Goal: Information Seeking & Learning: Learn about a topic

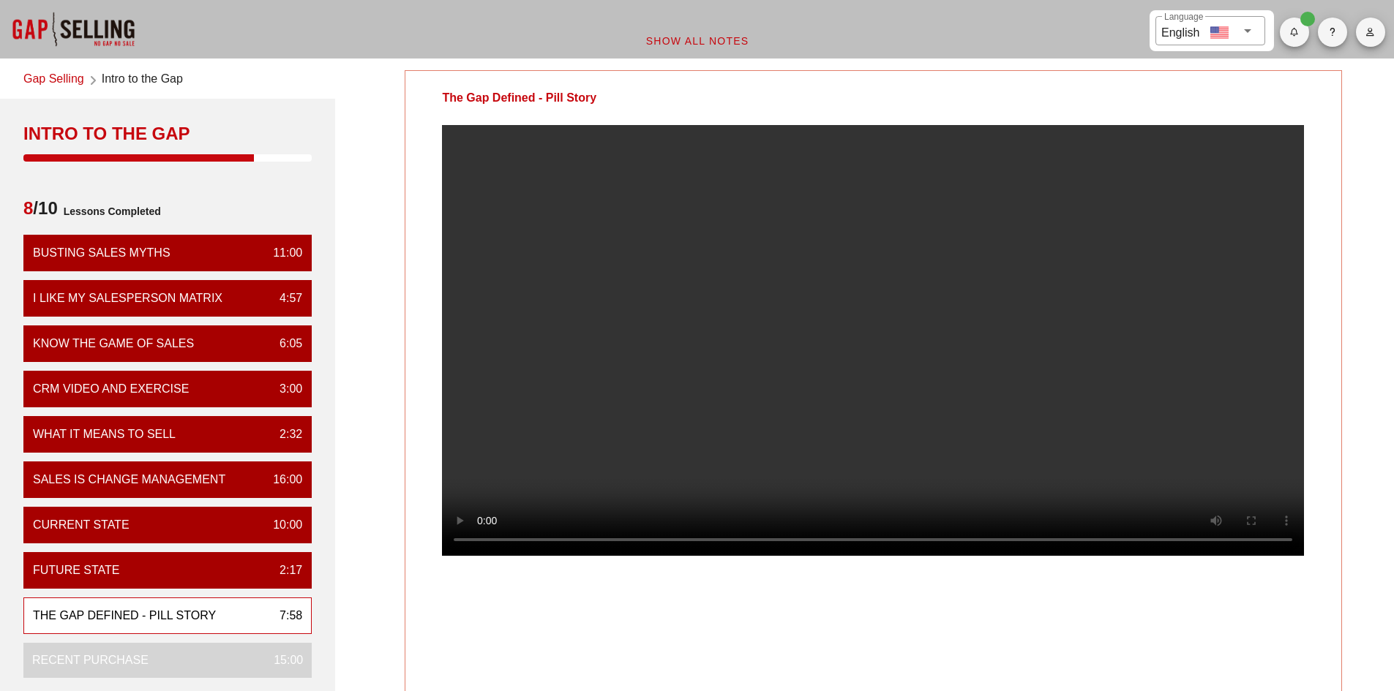
click at [895, 397] on video at bounding box center [873, 340] width 862 height 431
click at [845, 316] on video at bounding box center [873, 340] width 862 height 431
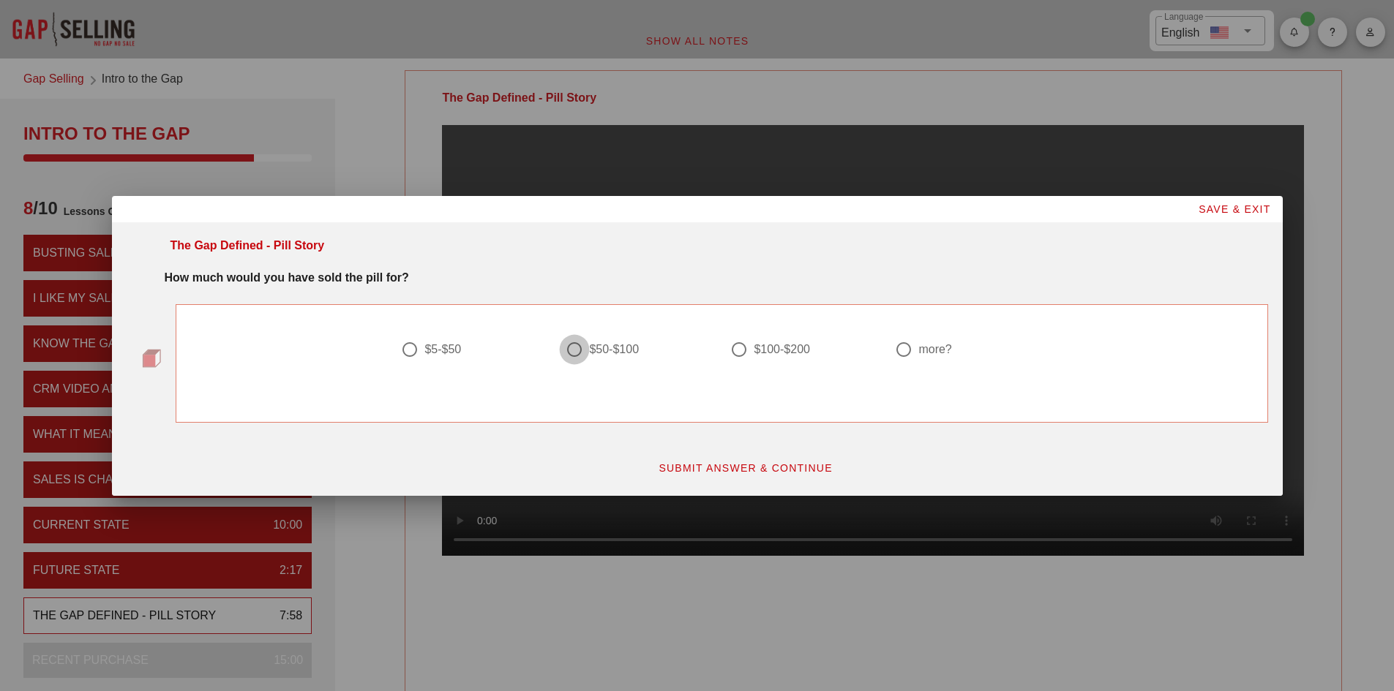
click at [566, 353] on div at bounding box center [574, 349] width 25 height 25
radio input "true"
click at [698, 474] on button "SUBMIT ANSWER & CONTINUE" at bounding box center [745, 468] width 198 height 26
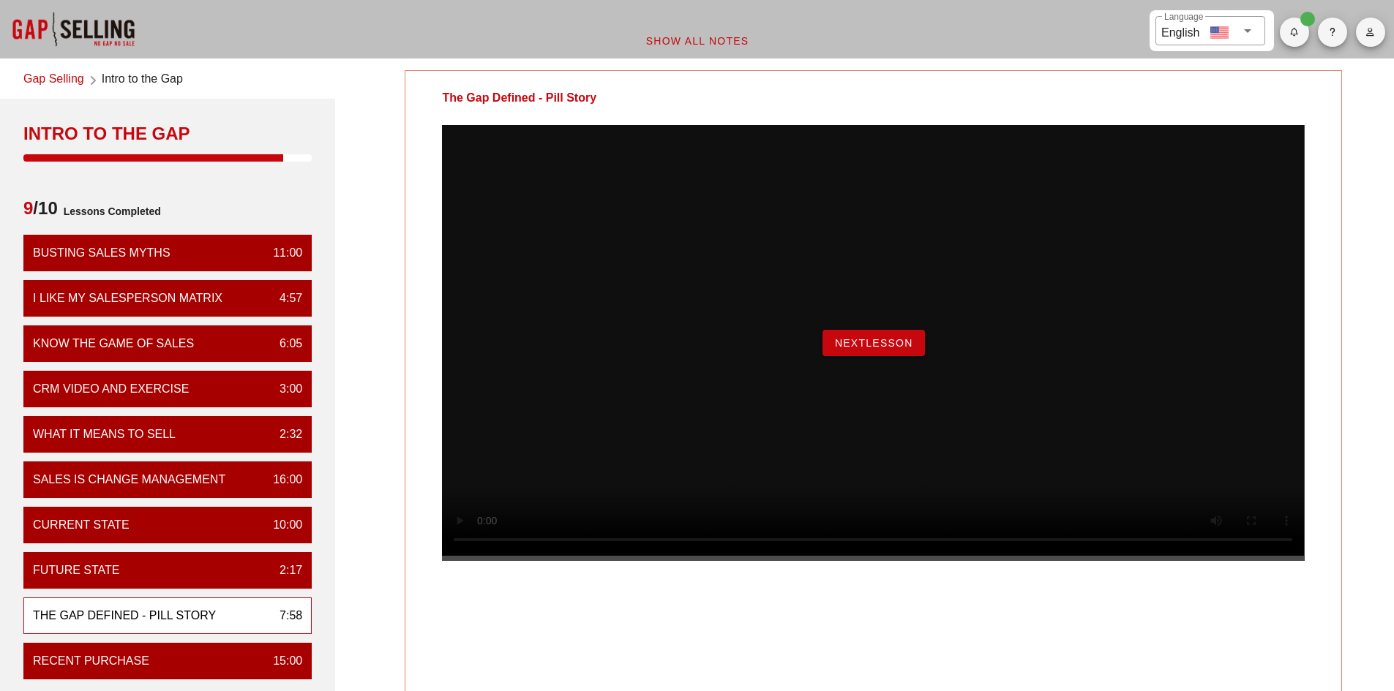
click at [906, 349] on span "NextLesson" at bounding box center [873, 343] width 79 height 12
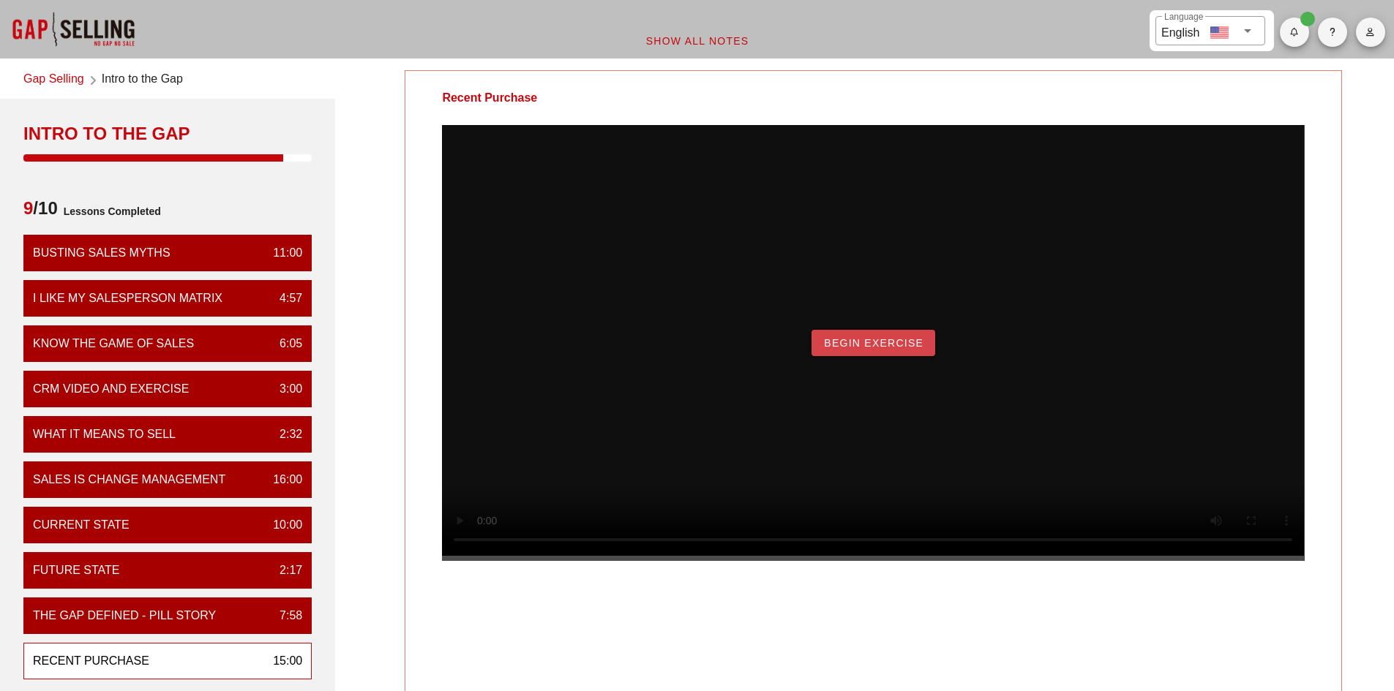
click at [819, 356] on button "Begin Exercise" at bounding box center [873, 343] width 124 height 26
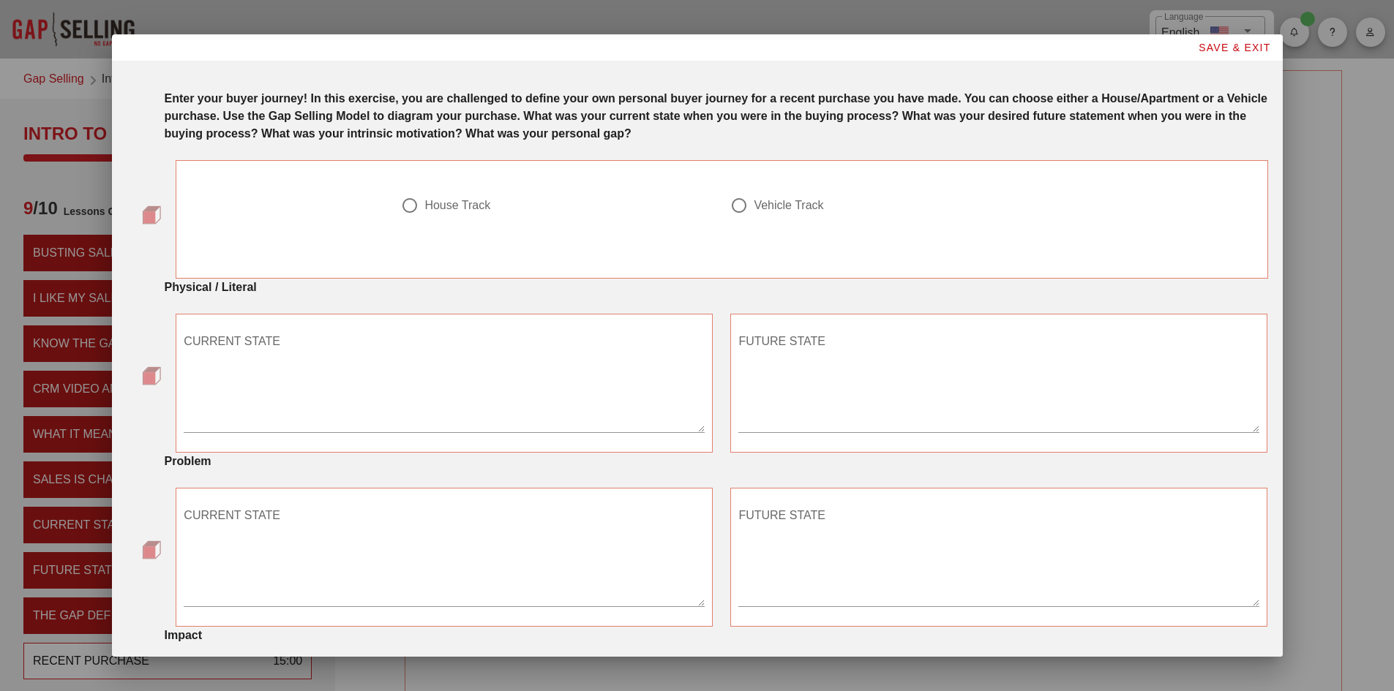
click at [729, 208] on div at bounding box center [738, 205] width 25 height 25
radio input "true"
click at [1231, 41] on button "SAVE & EXIT" at bounding box center [1234, 47] width 97 height 26
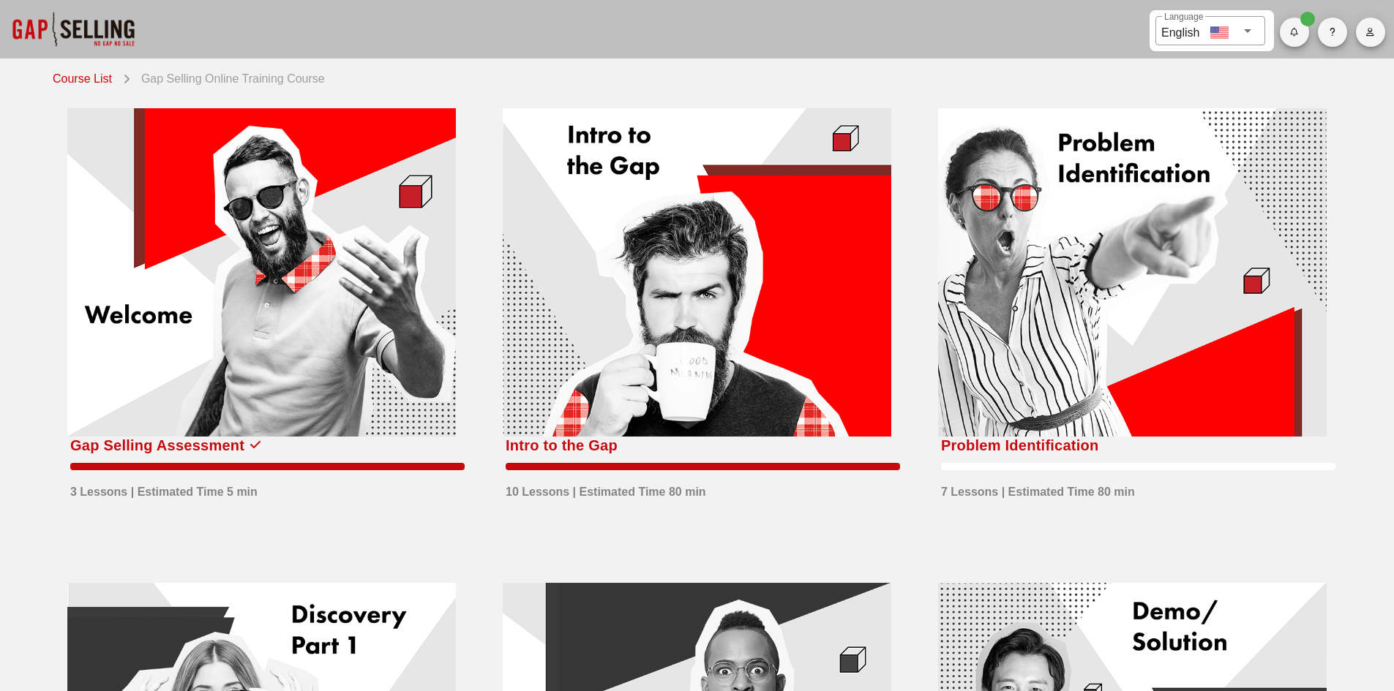
click at [1076, 225] on div at bounding box center [1132, 272] width 388 height 328
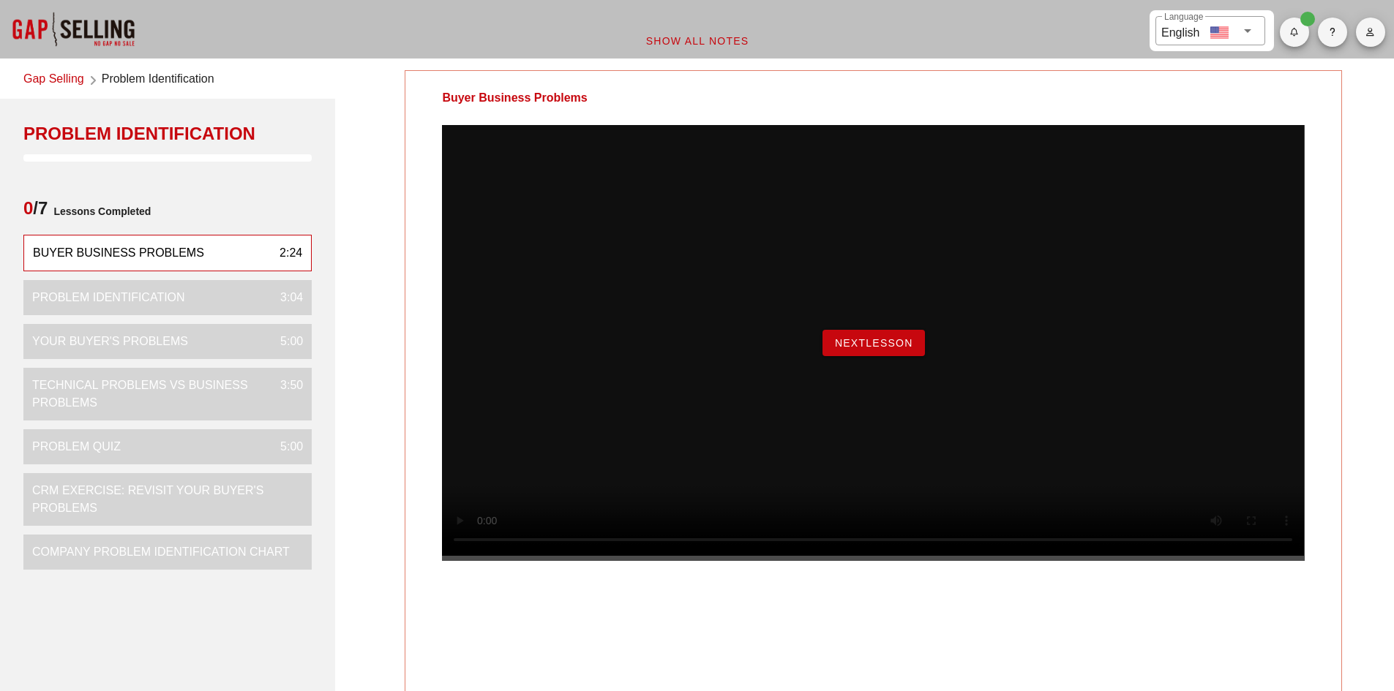
click at [871, 356] on button "NextLesson" at bounding box center [873, 343] width 102 height 26
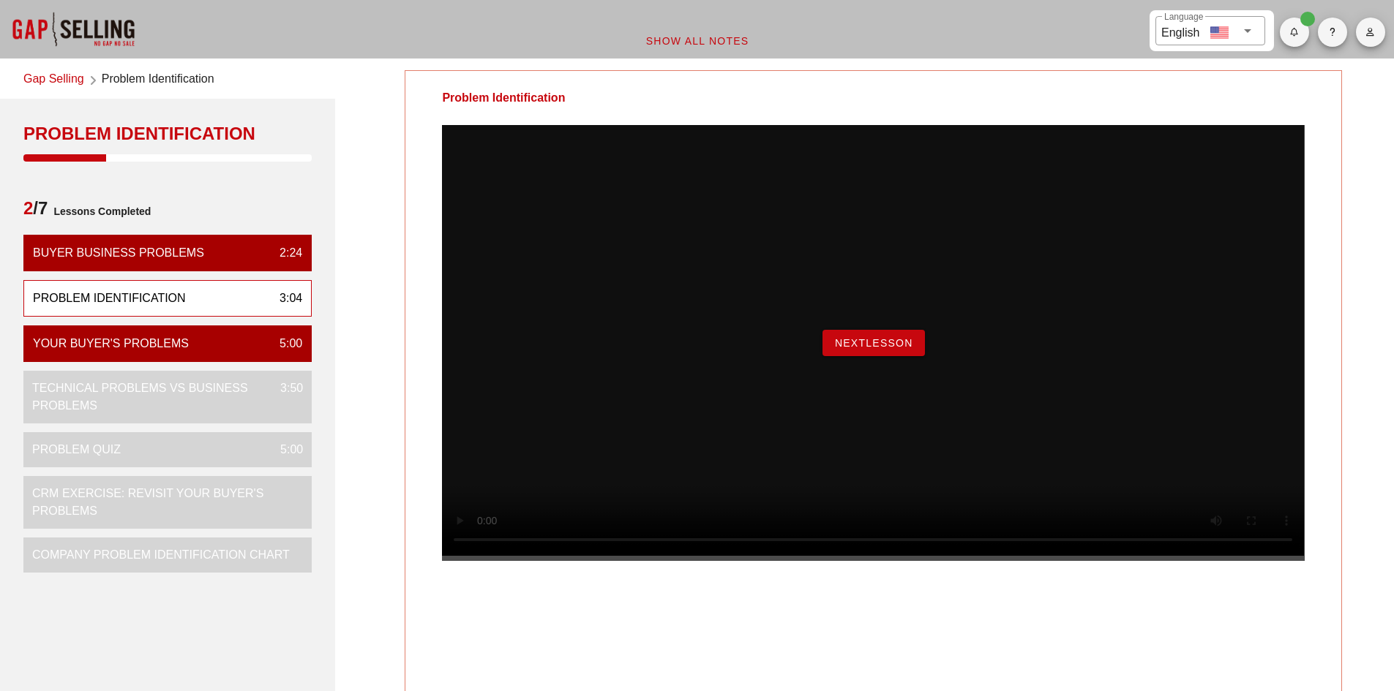
click at [871, 349] on span "NextLesson" at bounding box center [873, 343] width 79 height 12
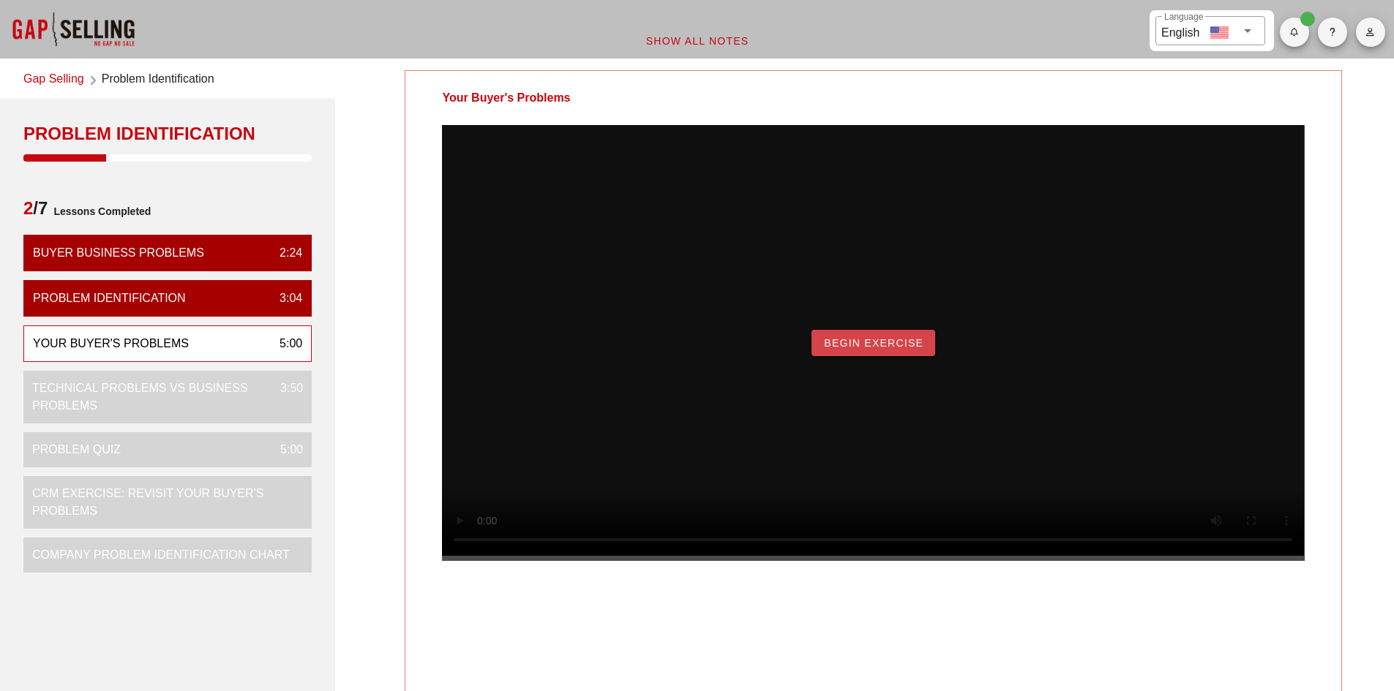
click at [871, 349] on span "Begin Exercise" at bounding box center [873, 343] width 100 height 12
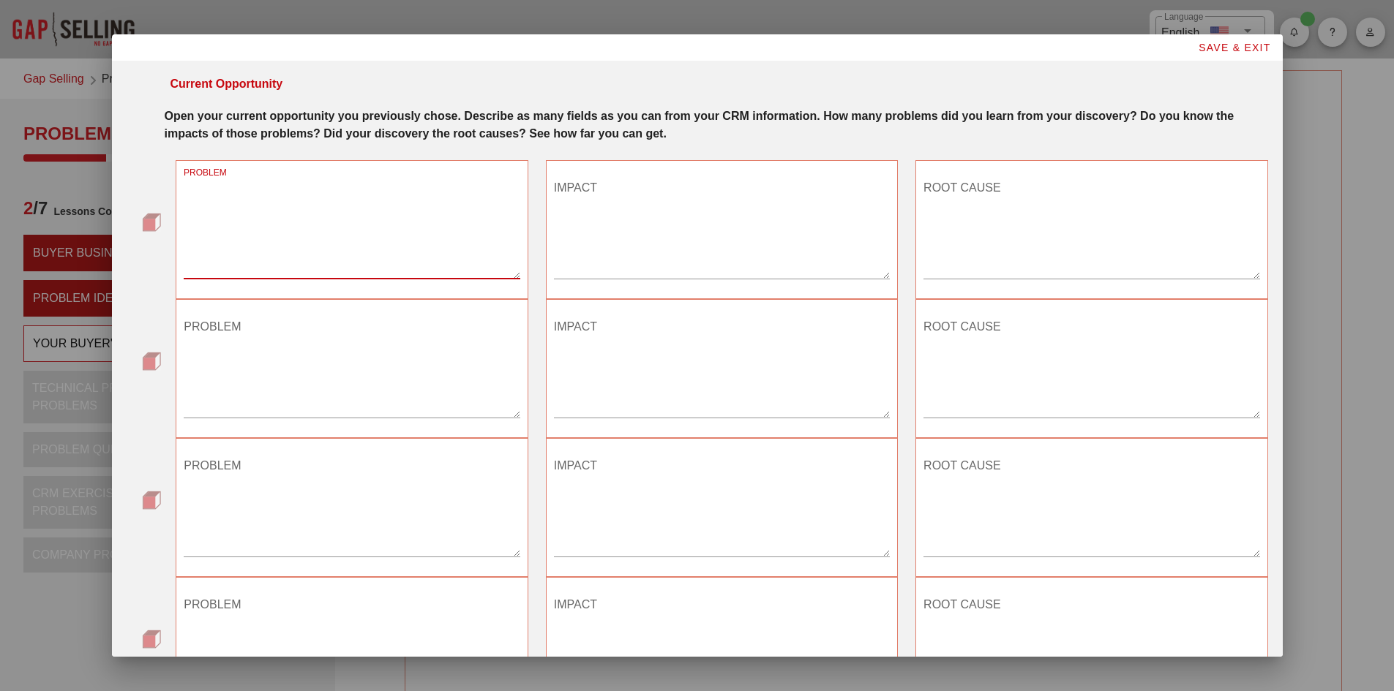
click at [399, 238] on textarea "PROBLEM" at bounding box center [352, 227] width 336 height 102
type textarea "they're unaware of who the right donors are to approach for giving"
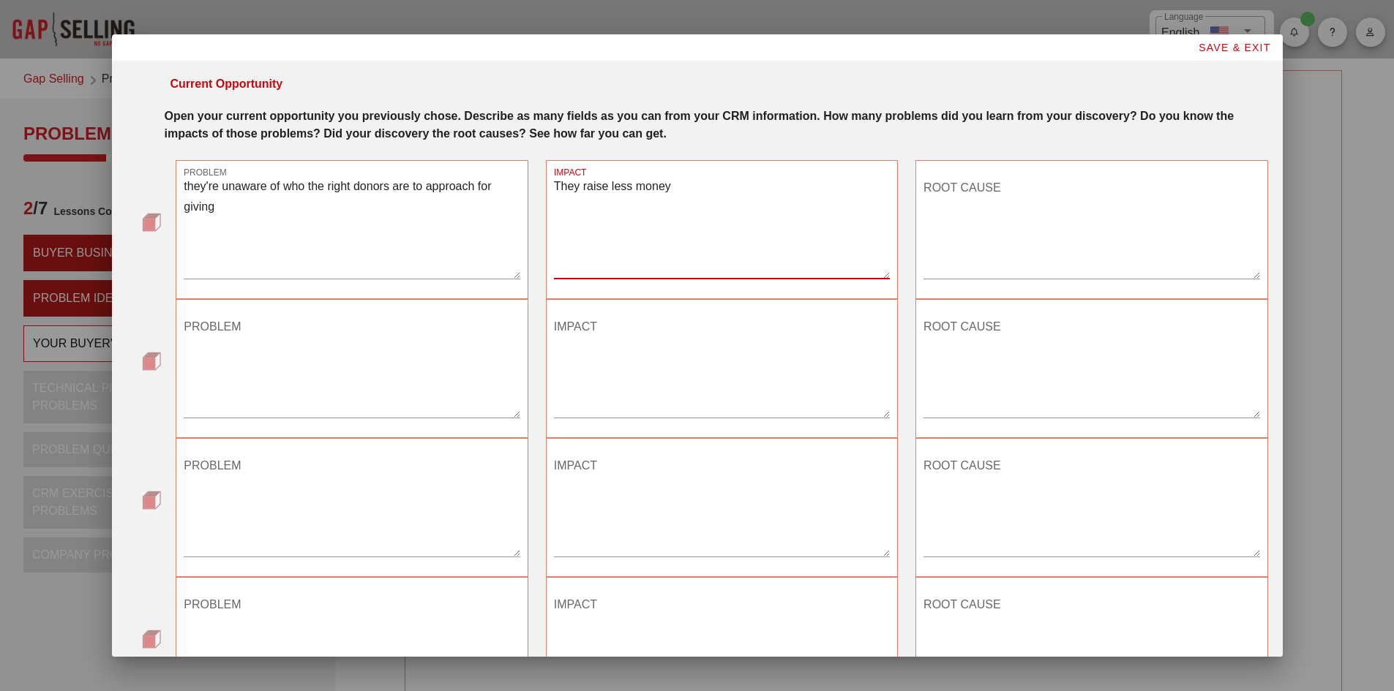
type textarea "They raise less money"
type textarea "inaccurate data"
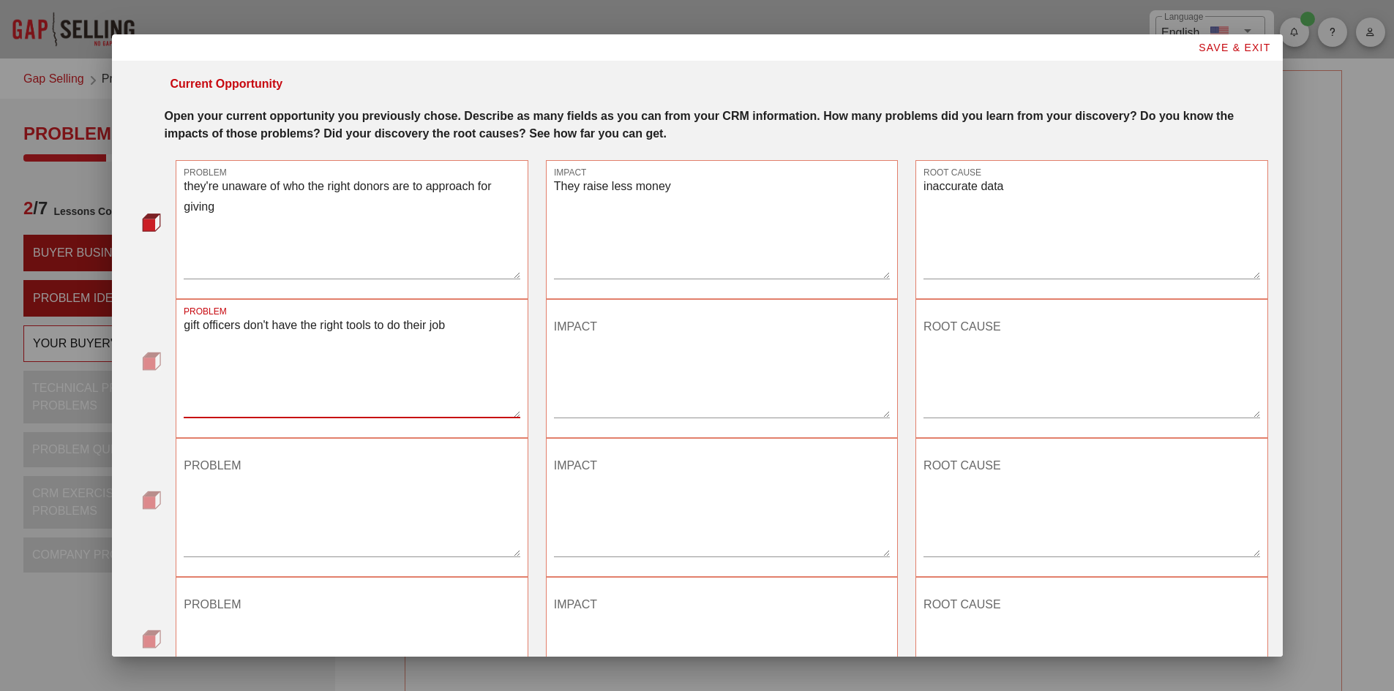
type textarea "gift officers don't have the right tools to do their job"
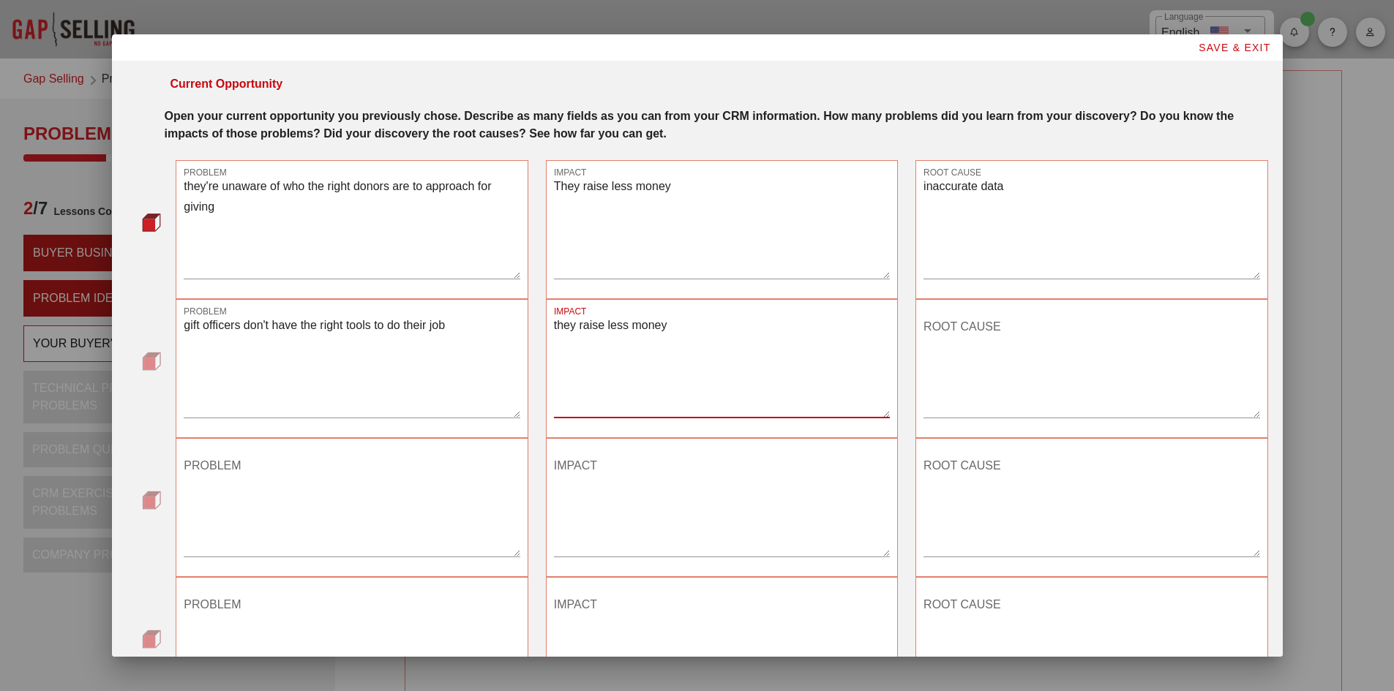
type textarea "they raise less money"
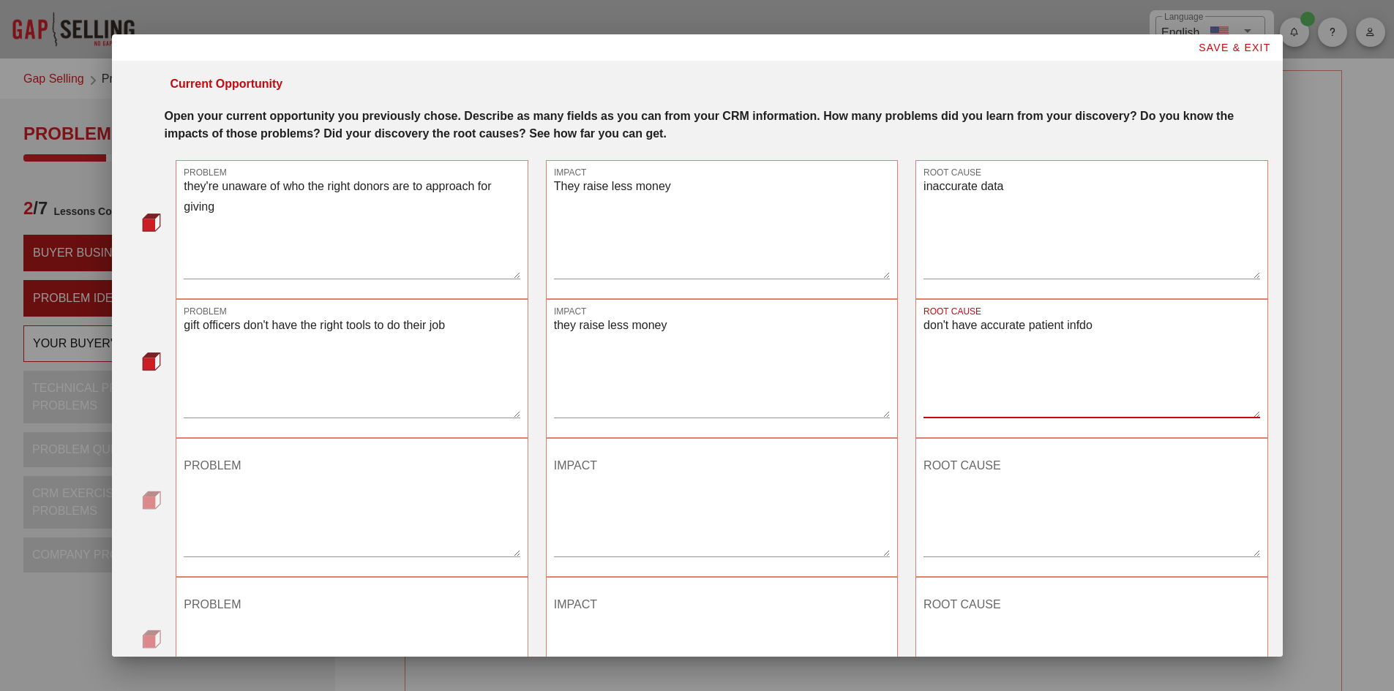
type textarea "don't have accurate patient infdo"
click at [409, 267] on textarea "they're unaware of who the right donors are to approach for givin" at bounding box center [352, 227] width 336 height 102
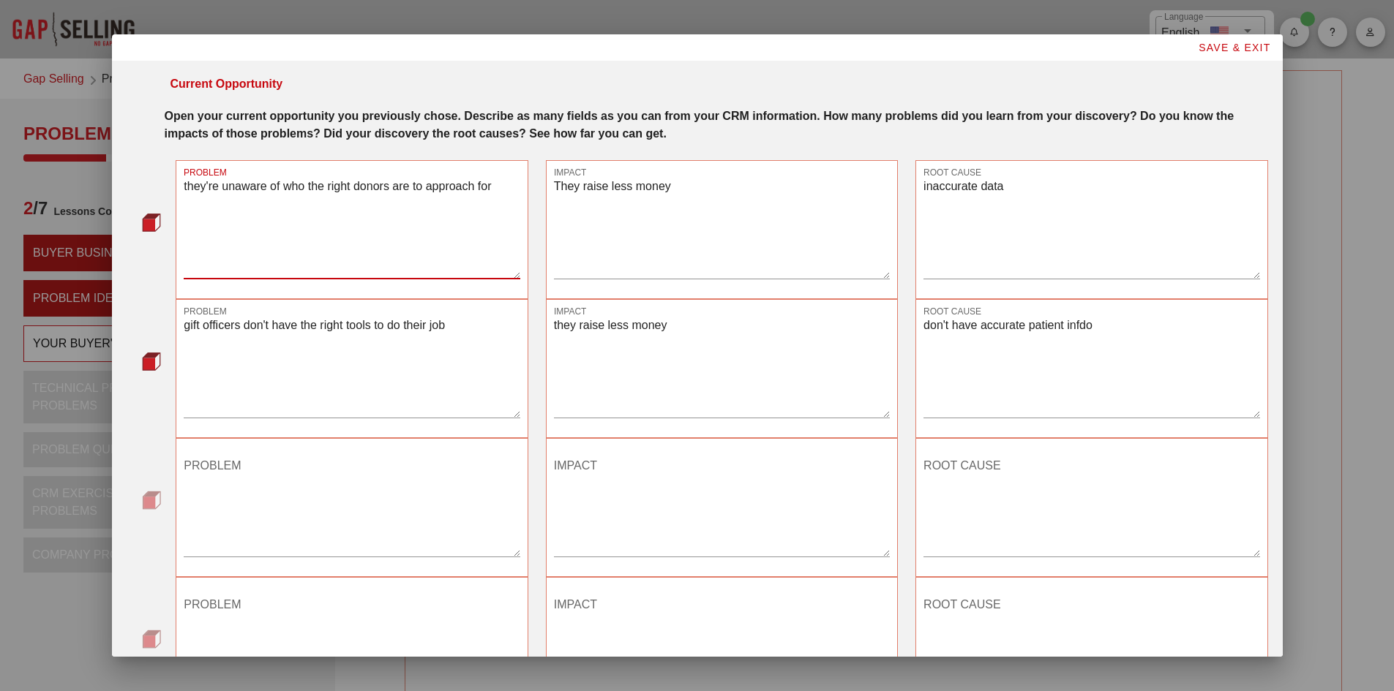
click at [409, 267] on textarea "they're unaware of who the right donors are to approach for" at bounding box center [352, 227] width 336 height 102
type textarea "they're unaware of who the right donors are to approach for"
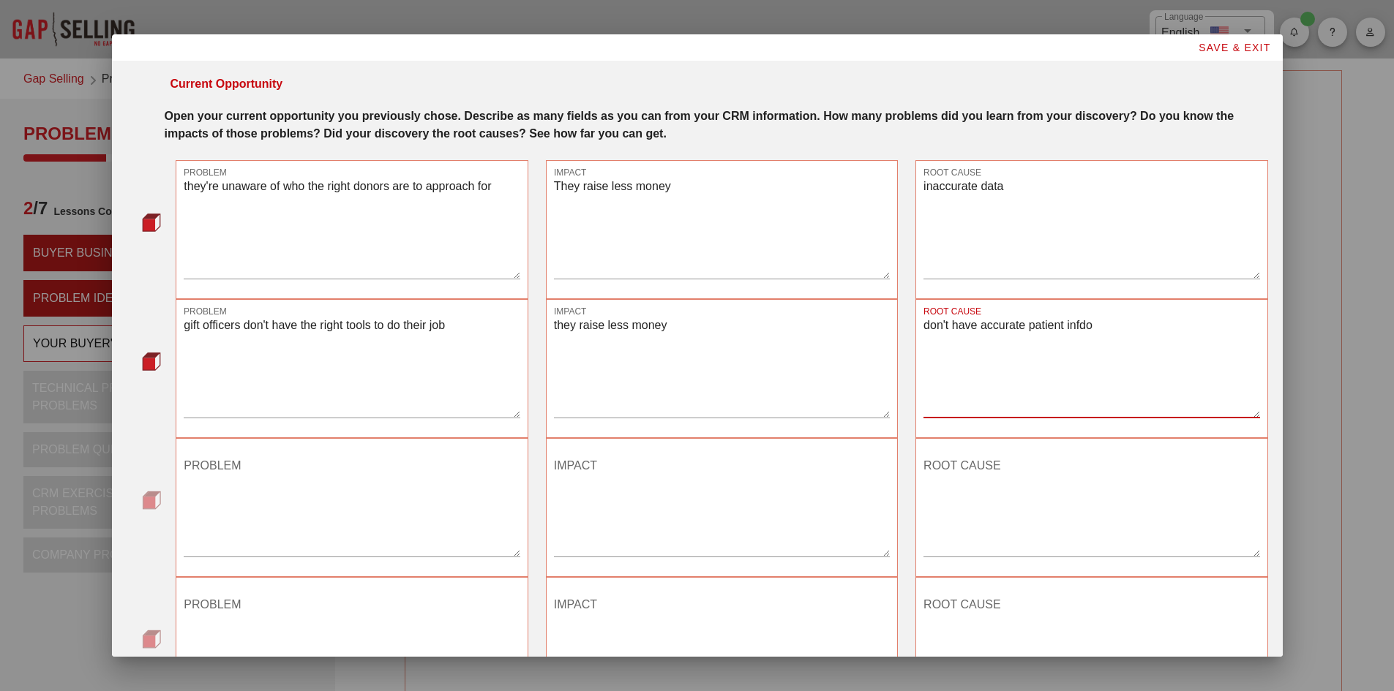
click at [1114, 328] on textarea "don't have accurate patient infdo" at bounding box center [1091, 366] width 336 height 102
drag, startPoint x: 1059, startPoint y: 324, endPoint x: 1094, endPoint y: 321, distance: 34.5
click at [1094, 321] on textarea "don't have accurate patient infdo" at bounding box center [1091, 366] width 336 height 102
type textarea "don't have accurate patient information or accurate contact information"
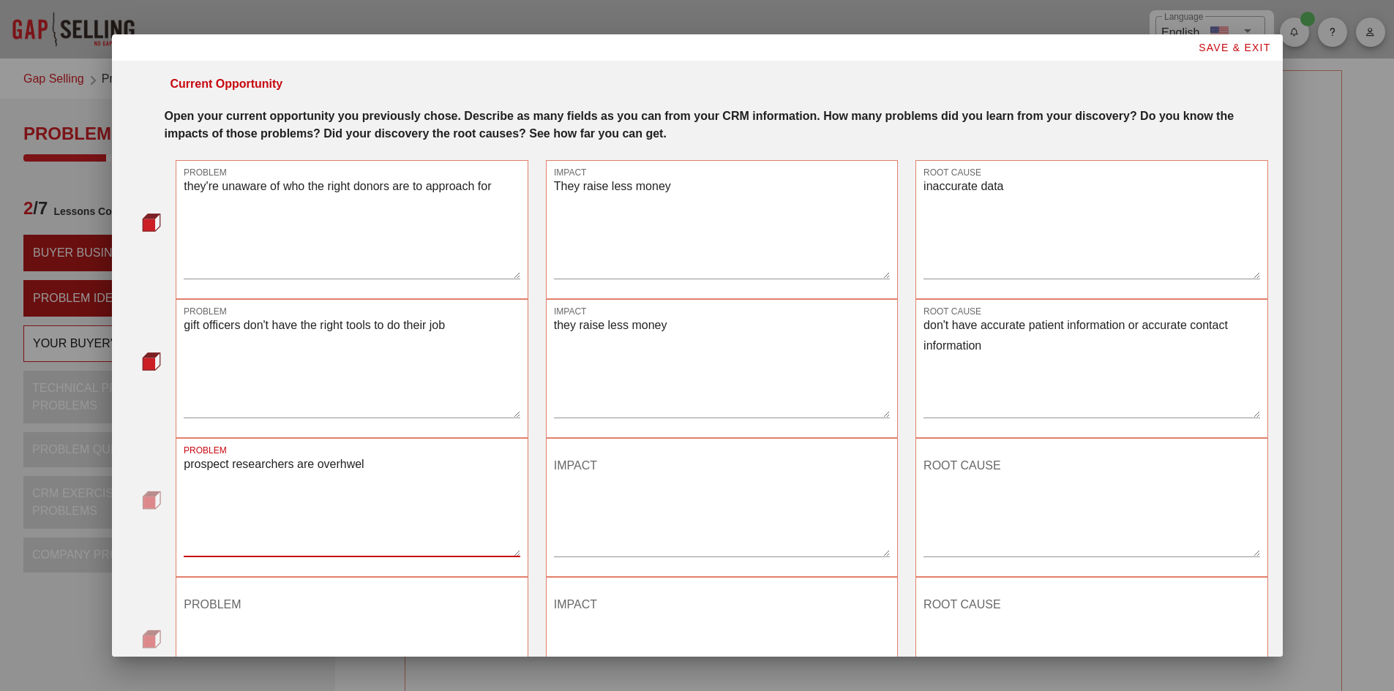
type textarea "prospect researchers are overhwe"
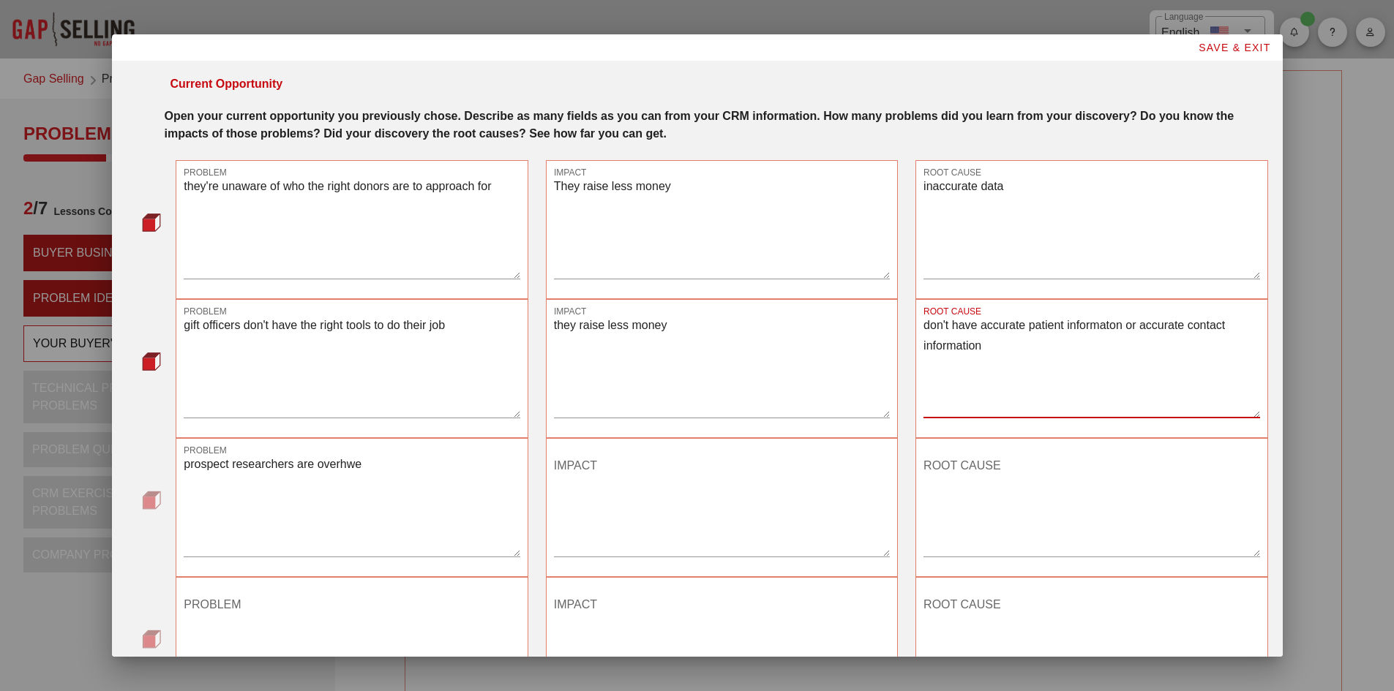
click at [1103, 328] on textarea "don't have accurate patient informaton or accurate contact information" at bounding box center [1091, 366] width 336 height 102
type textarea "don't have accurate patient informaton or accurate contact information"
click at [351, 459] on textarea "prospect researchers are overhwe" at bounding box center [352, 505] width 336 height 102
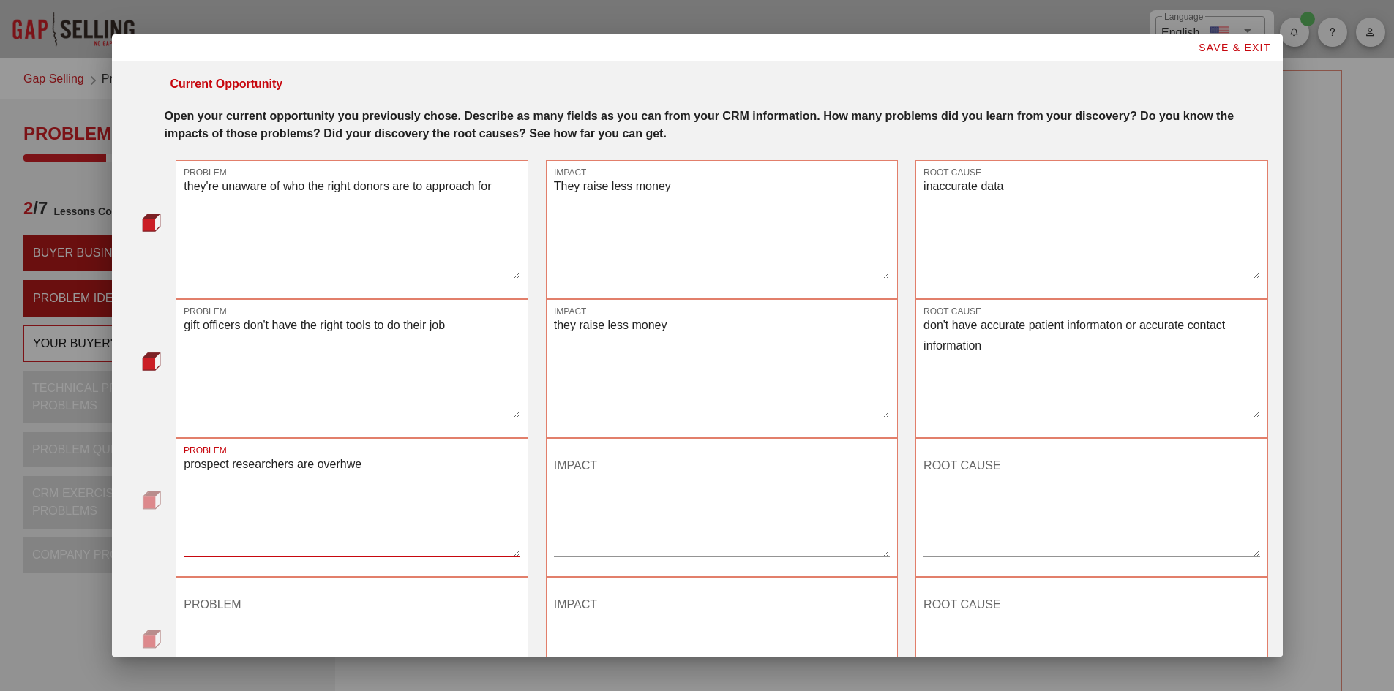
click at [369, 463] on textarea "prospect researchers are overhwe" at bounding box center [352, 505] width 336 height 102
click at [369, 463] on textarea "prospect researchers are overhwhelmed with" at bounding box center [352, 505] width 336 height 102
drag, startPoint x: 393, startPoint y: 468, endPoint x: 316, endPoint y: 471, distance: 76.9
click at [316, 471] on textarea "prospect researchers are overhwhelmed with" at bounding box center [352, 505] width 336 height 102
type textarea "prospect researchers are overwhelmed with endless tasks"
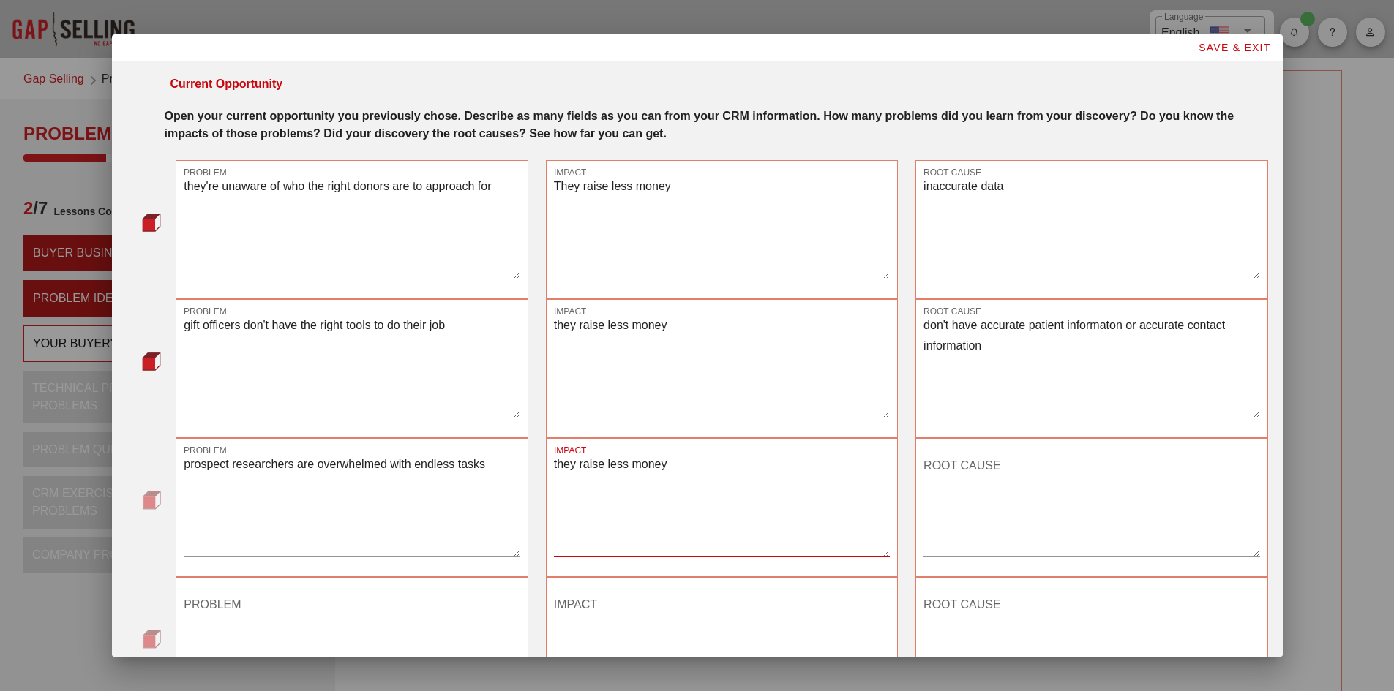
type textarea "they raise less money"
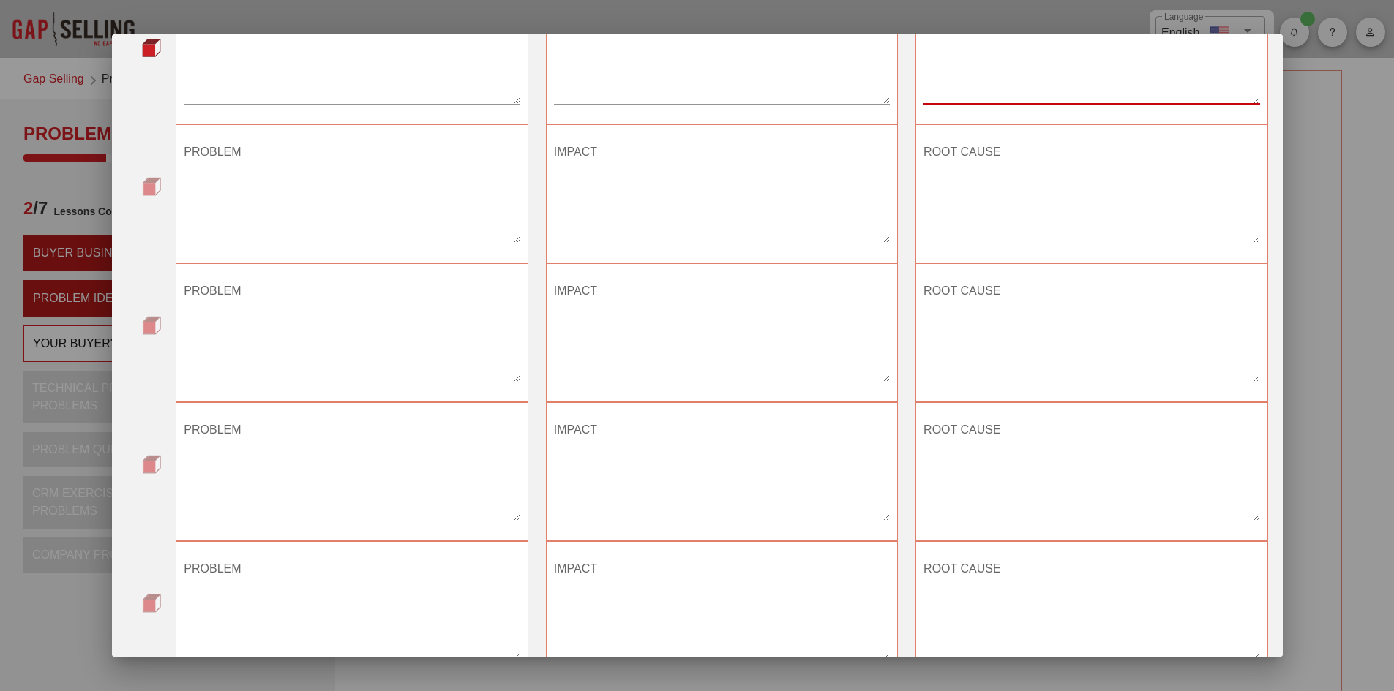
scroll to position [549, 0]
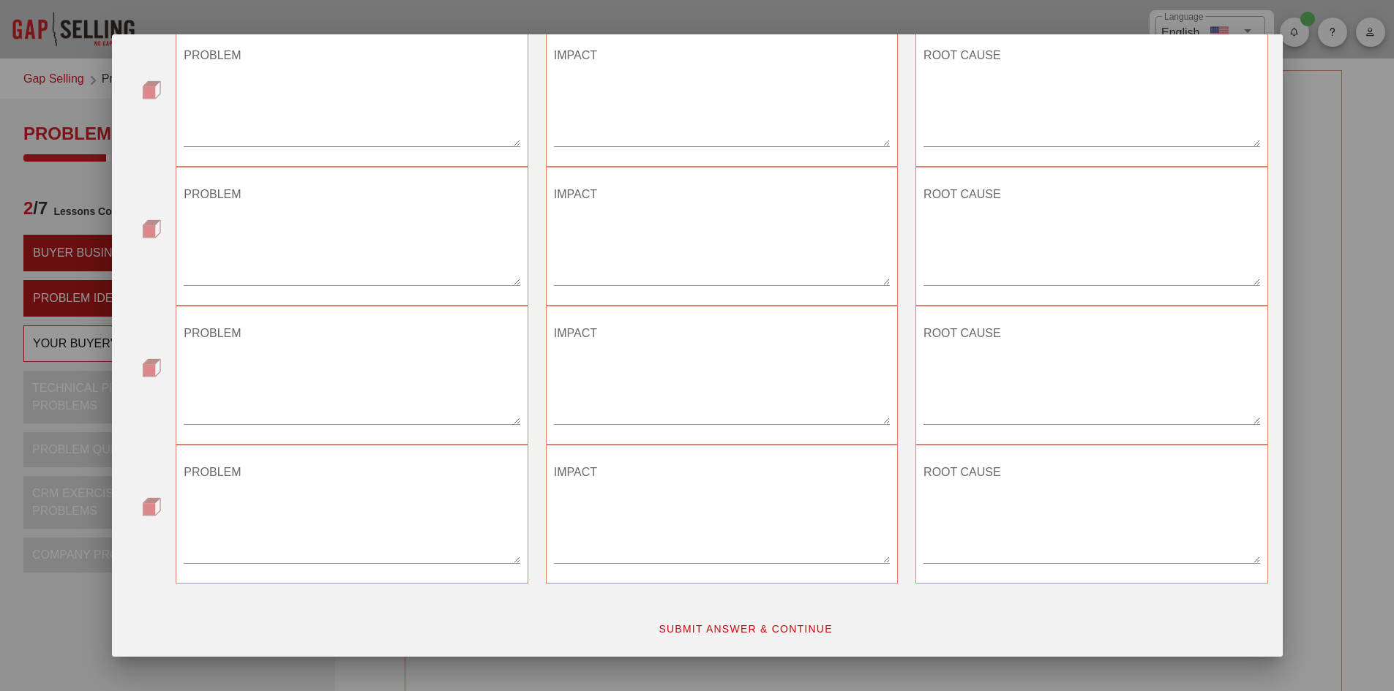
type textarea "too much data to process for one person"
click at [699, 634] on span "SUBMIT ANSWER & CONTINUE" at bounding box center [745, 629] width 175 height 12
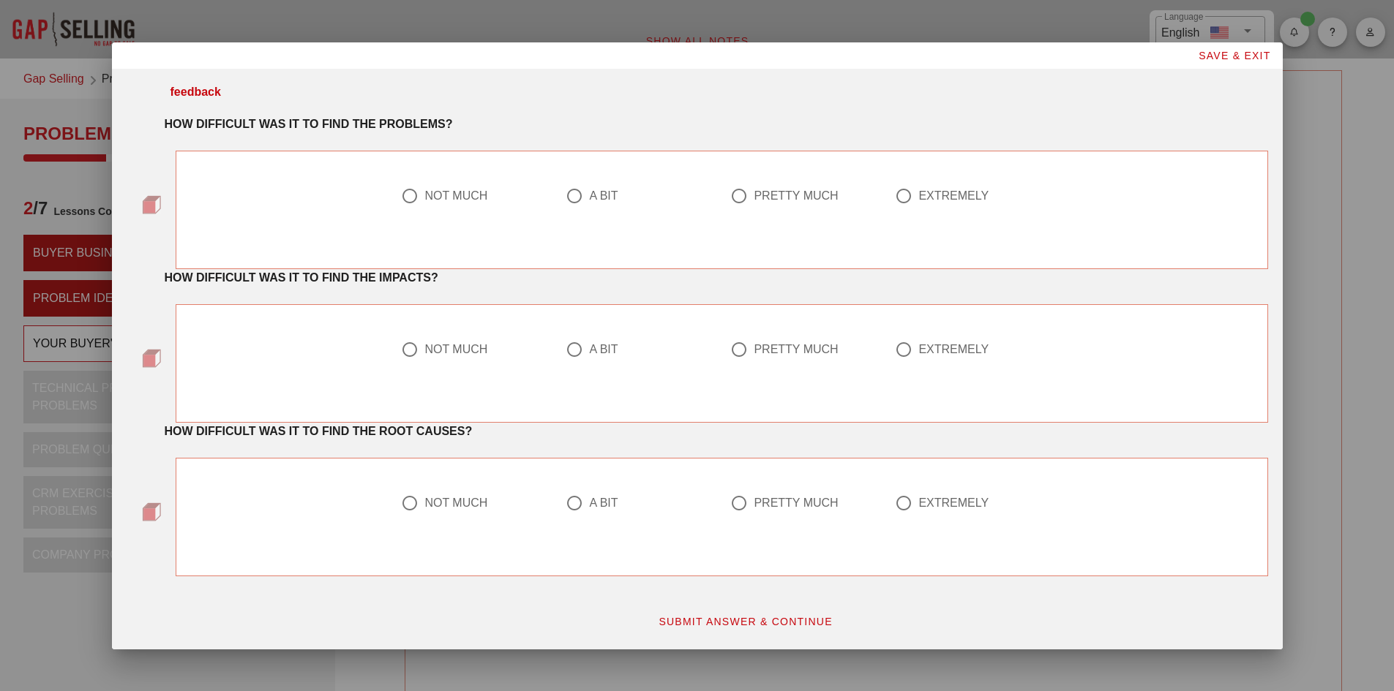
scroll to position [0, 0]
click at [408, 195] on div at bounding box center [409, 196] width 25 height 25
radio input "true"
click at [432, 351] on div "NOT MUCH" at bounding box center [455, 349] width 63 height 15
radio input "true"
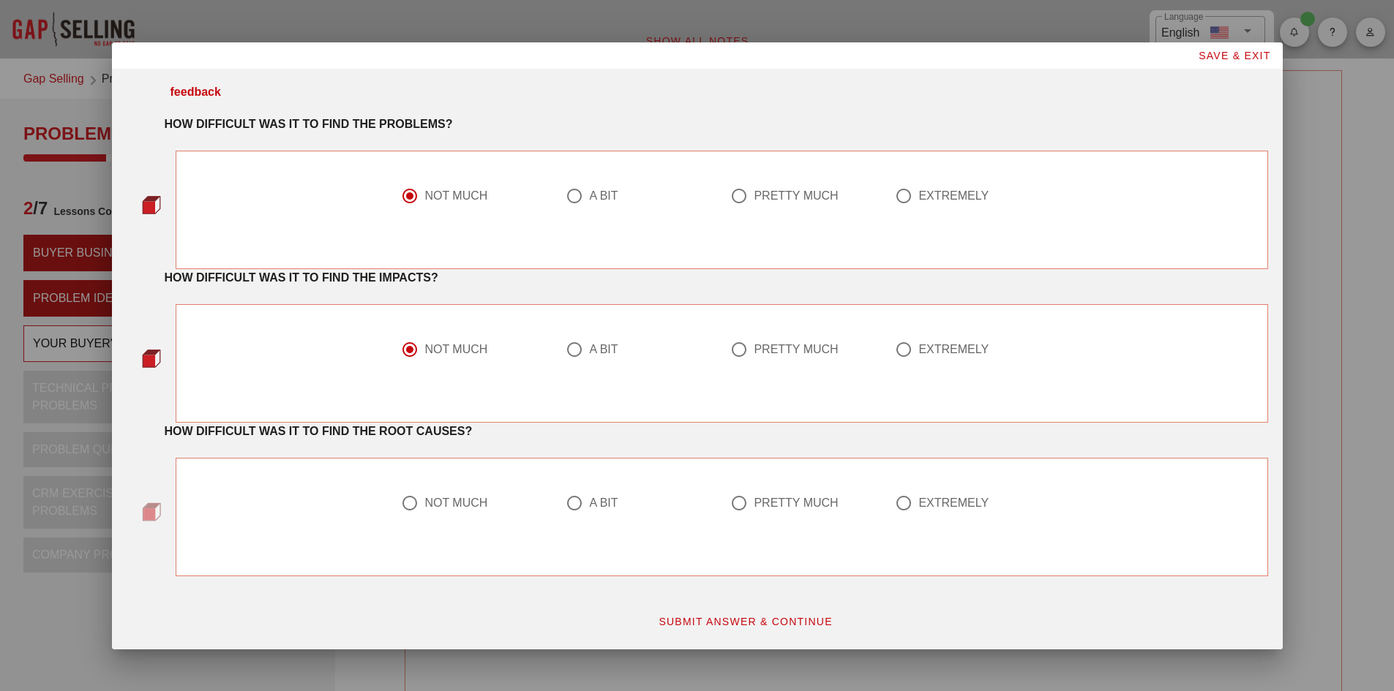
click at [441, 508] on div "NOT MUCH" at bounding box center [455, 503] width 63 height 15
radio input "true"
click at [677, 620] on span "SUBMIT ANSWER & CONTINUE" at bounding box center [745, 622] width 175 height 12
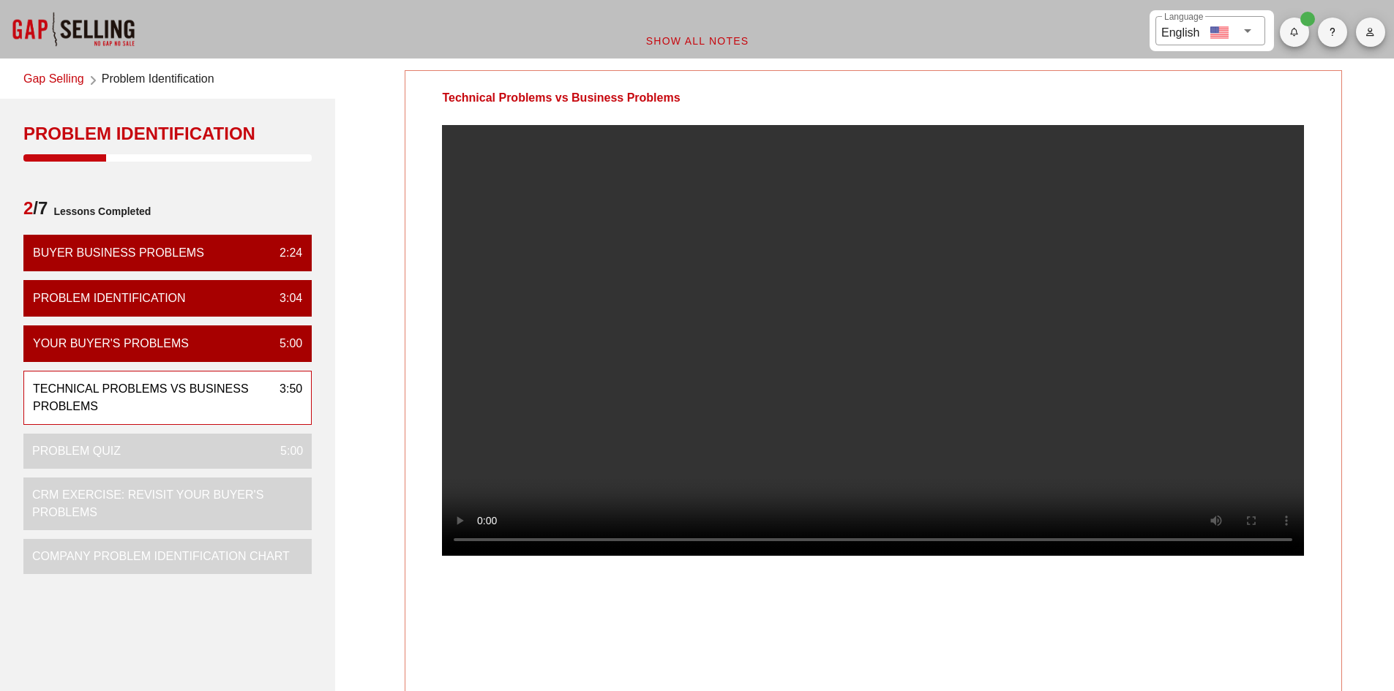
click at [933, 352] on video at bounding box center [873, 340] width 862 height 431
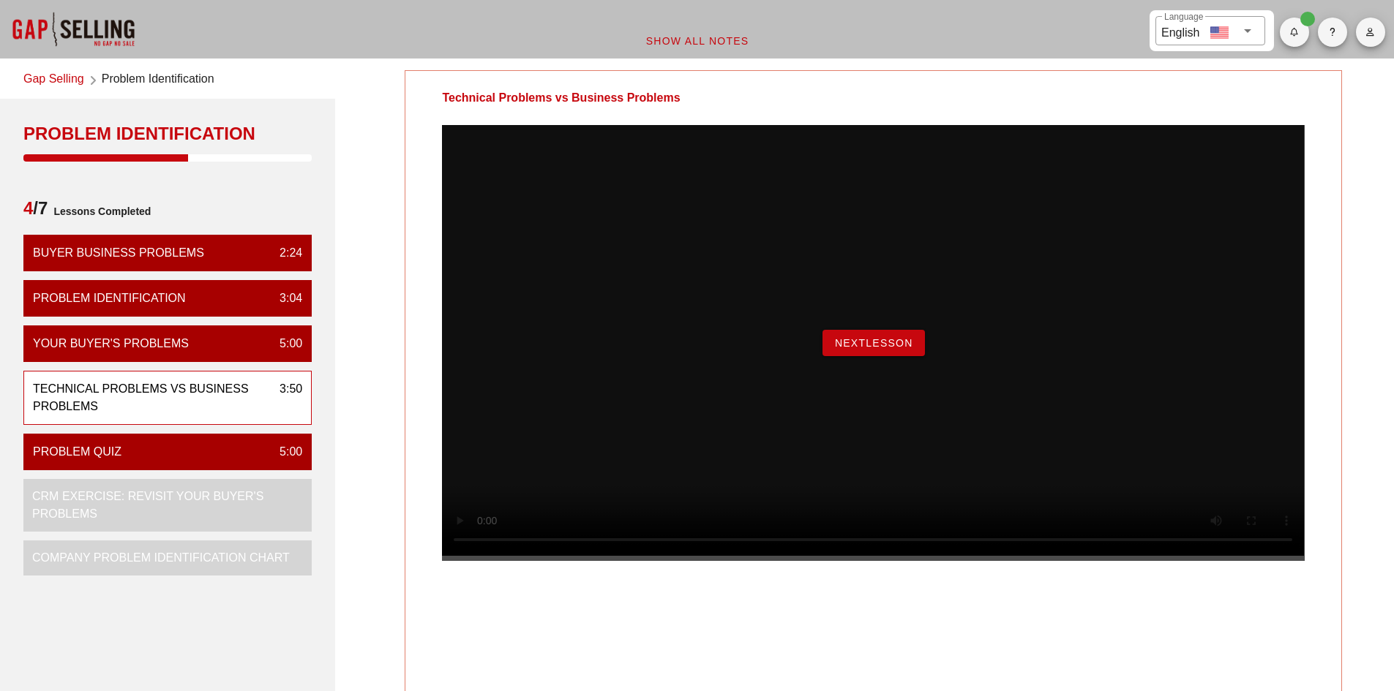
click at [861, 349] on span "NextLesson" at bounding box center [873, 343] width 79 height 12
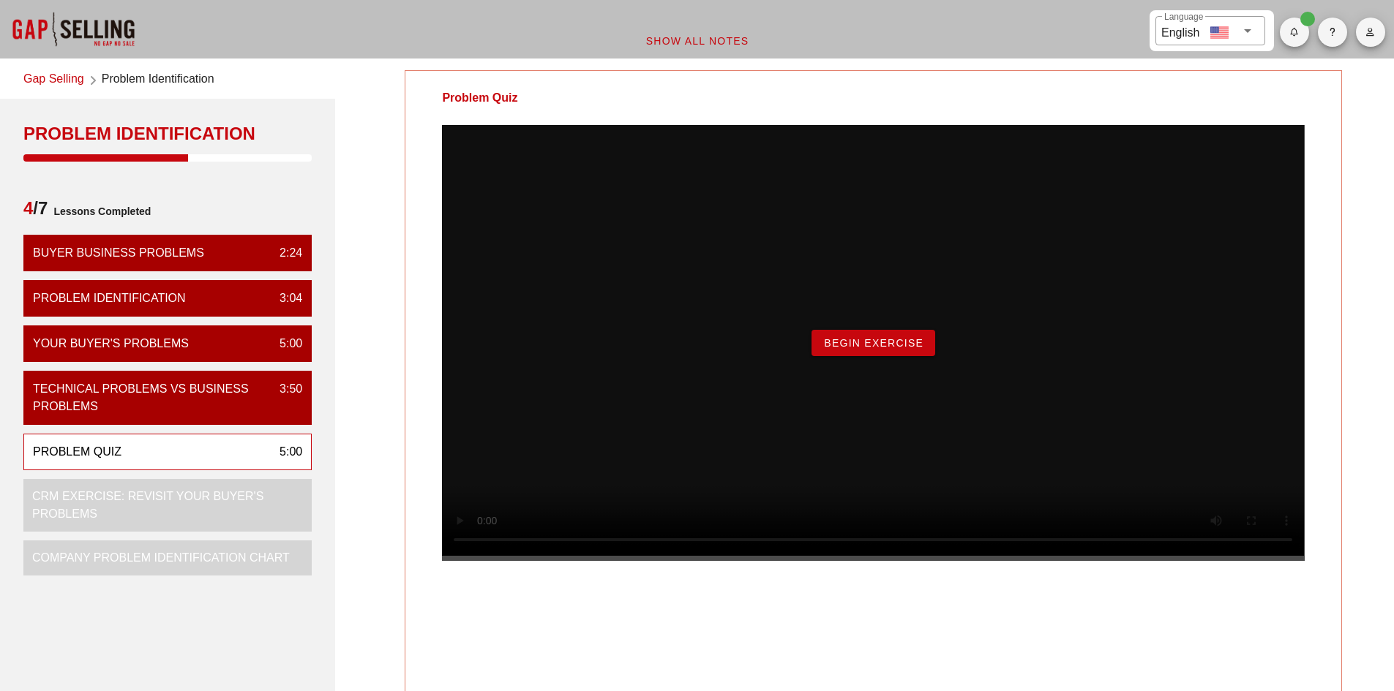
click at [861, 356] on button "Begin Exercise" at bounding box center [873, 343] width 124 height 26
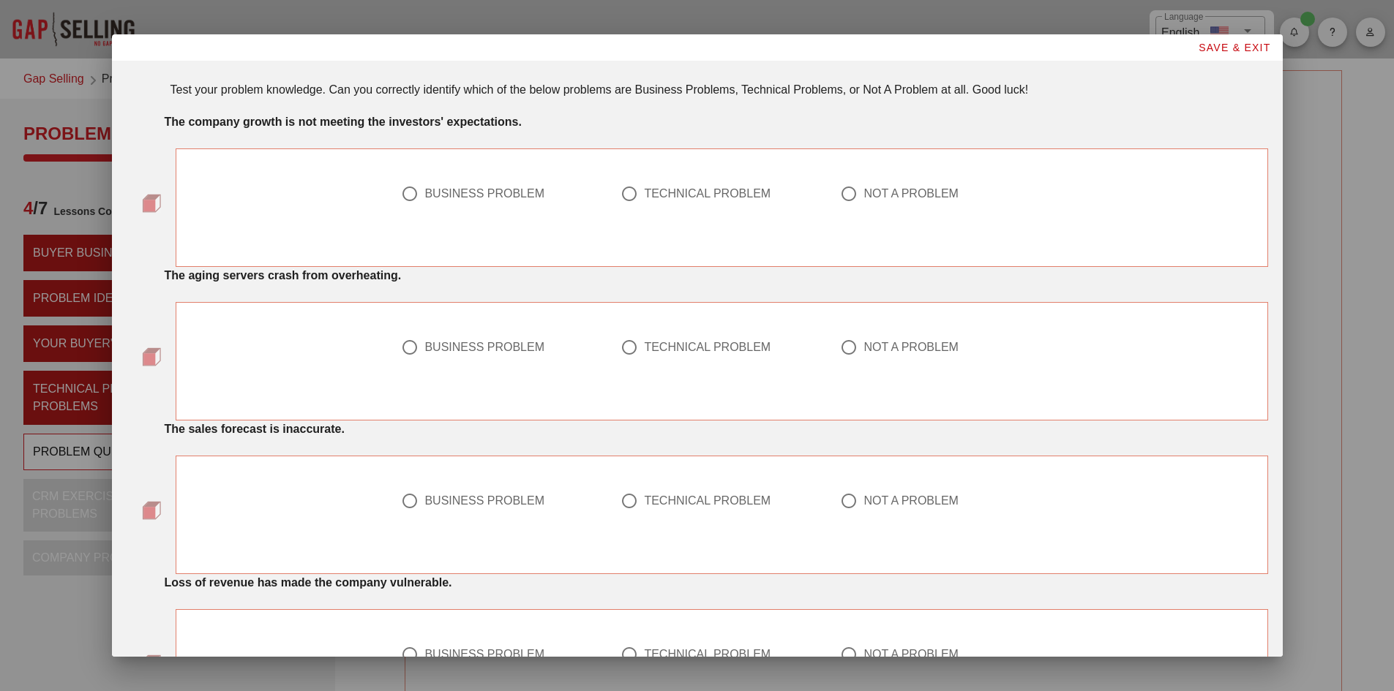
click at [437, 189] on div "BUSINESS PROBLEM" at bounding box center [484, 194] width 120 height 15
radio input "true"
click at [667, 356] on div "TECHNICAL PROBLEM" at bounding box center [715, 348] width 190 height 18
radio input "true"
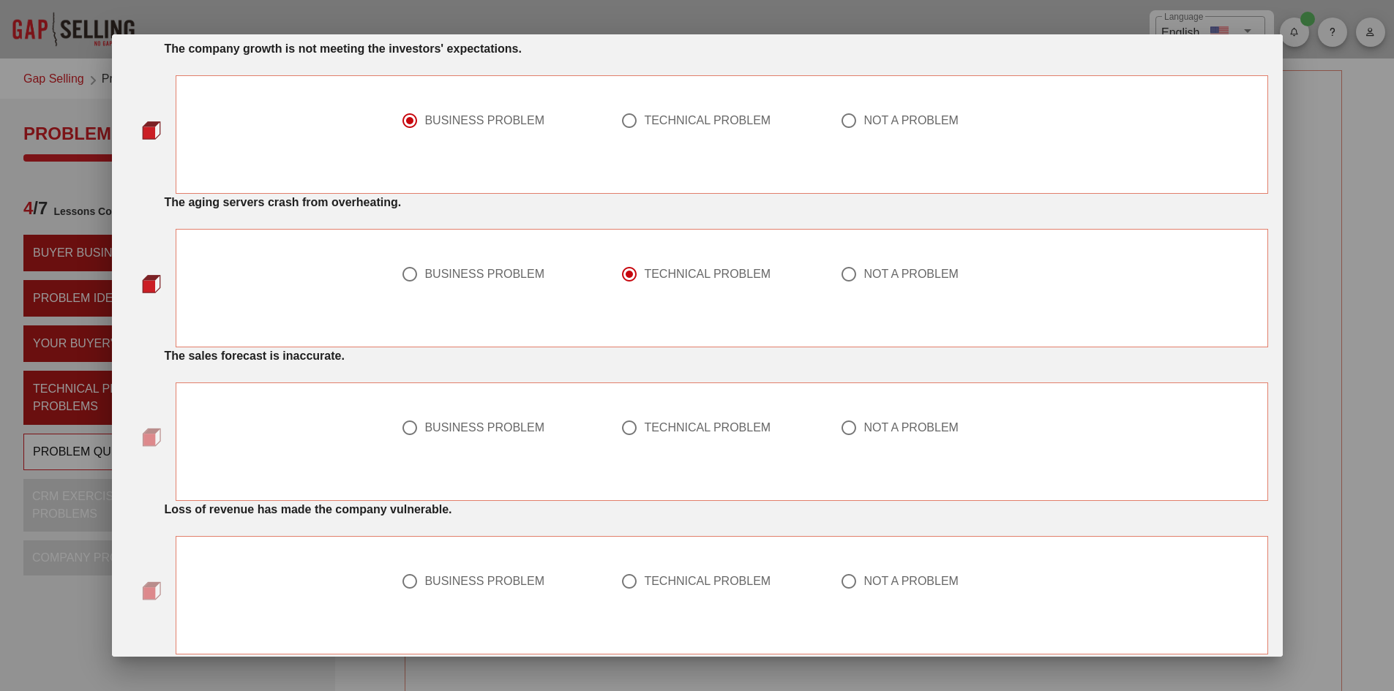
scroll to position [146, 0]
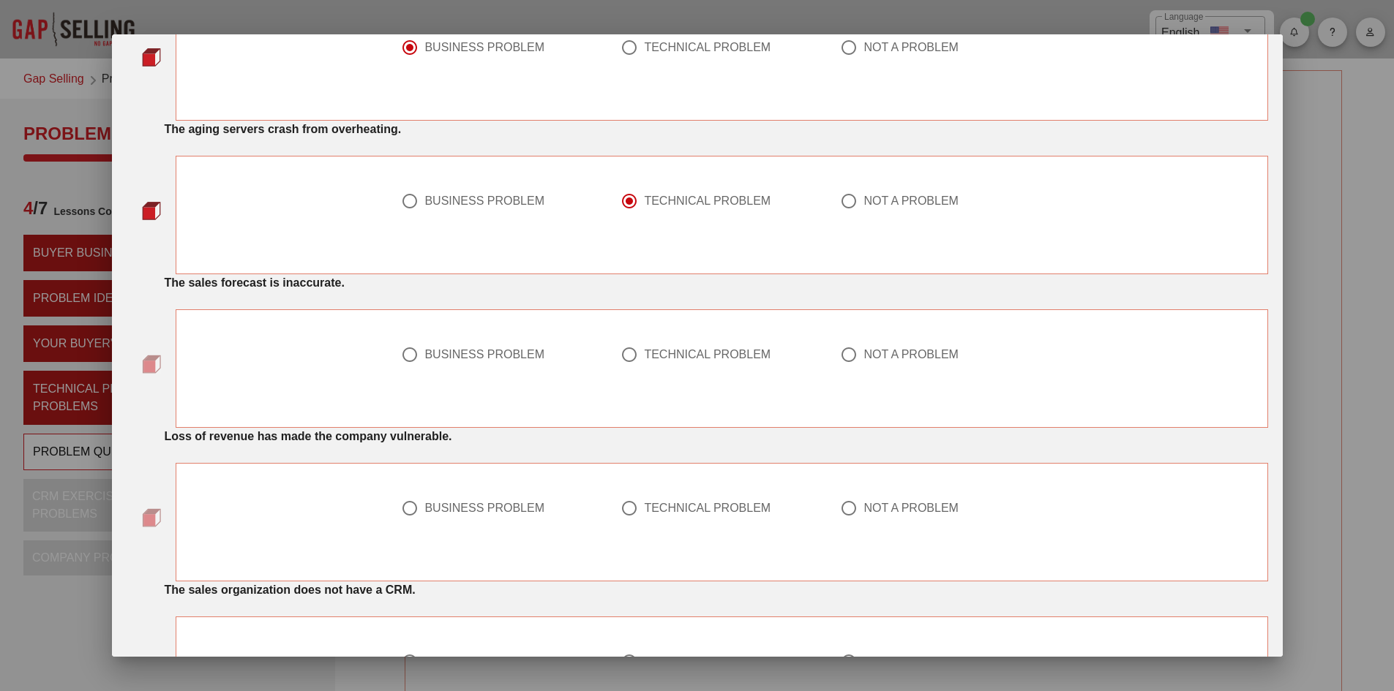
click at [661, 357] on div "TECHNICAL PROBLEM" at bounding box center [707, 355] width 127 height 15
radio input "true"
click at [508, 500] on div "BUSINESS PROBLEM" at bounding box center [496, 509] width 190 height 18
radio input "true"
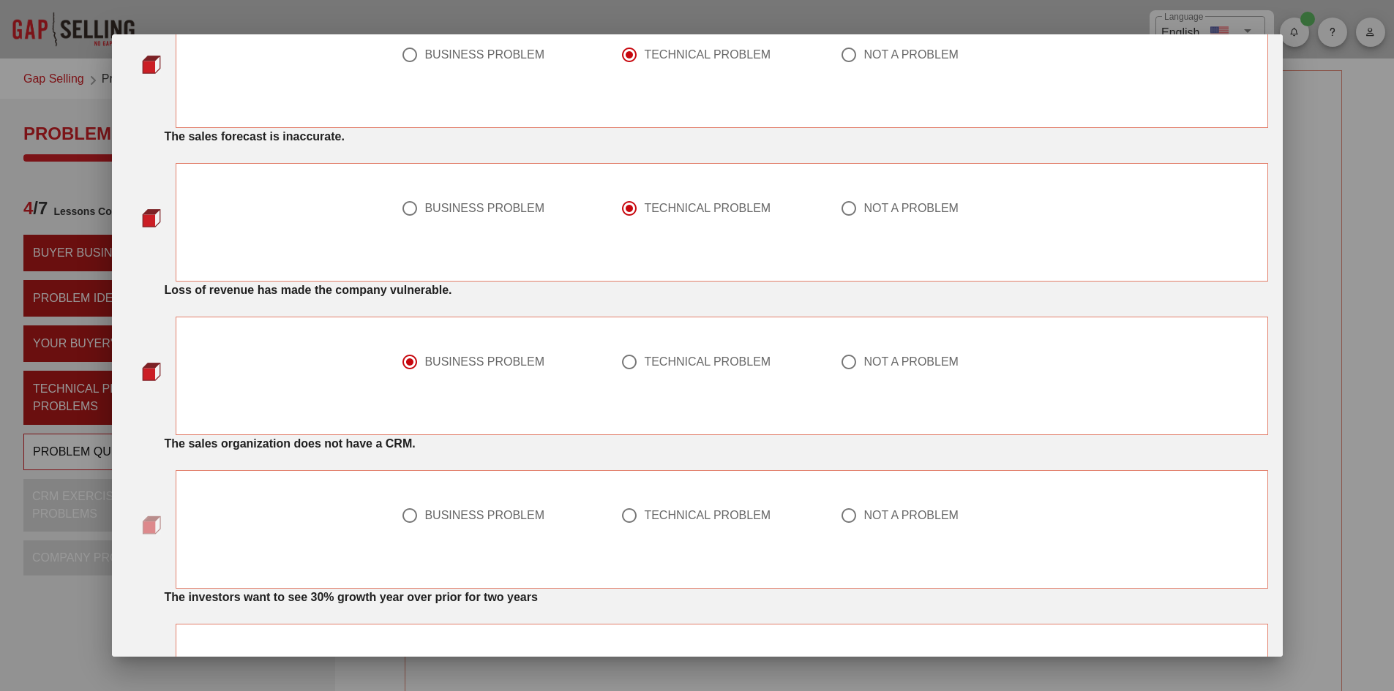
scroll to position [366, 0]
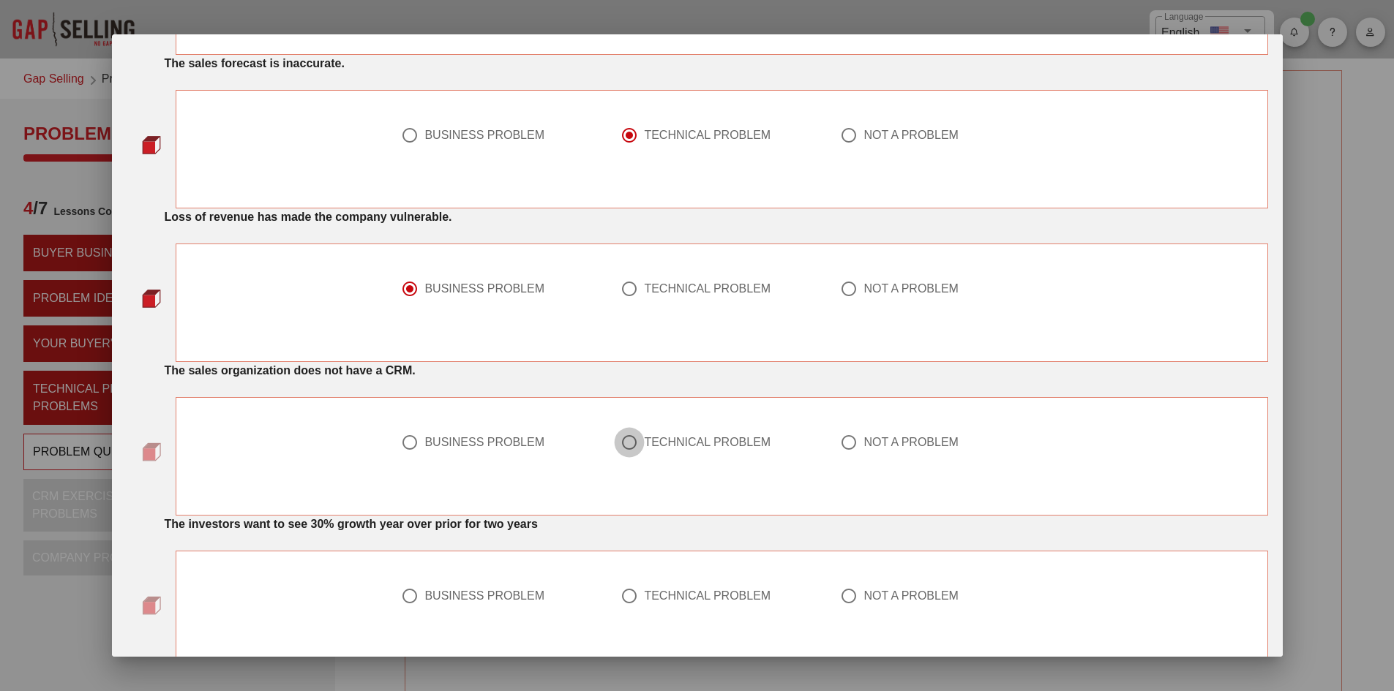
click at [634, 449] on div at bounding box center [629, 442] width 25 height 25
radio input "true"
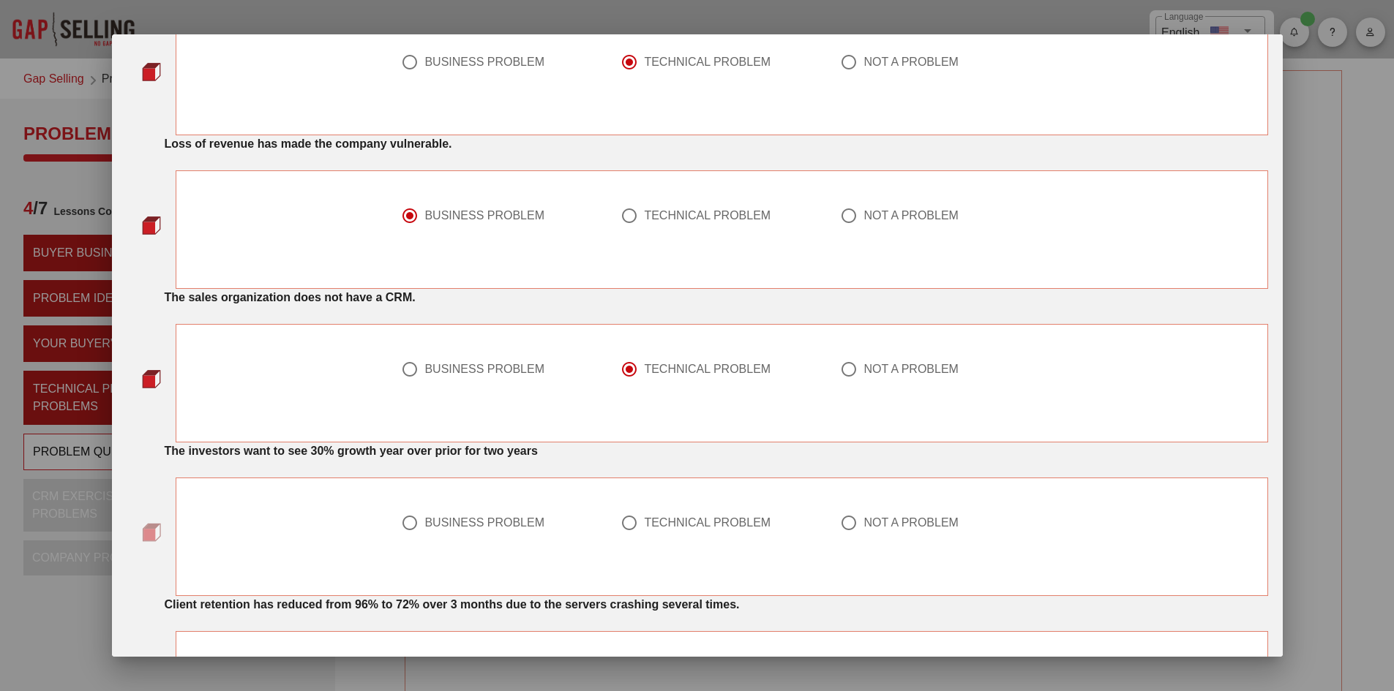
scroll to position [512, 0]
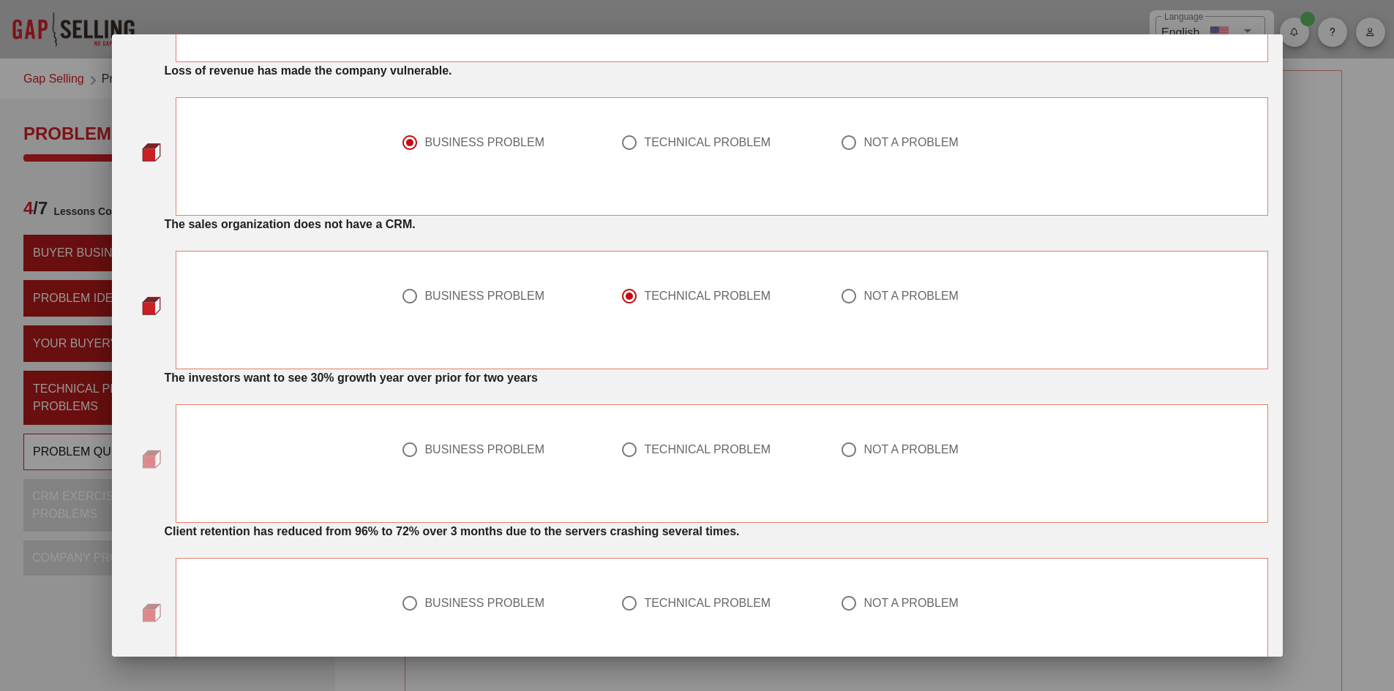
click at [892, 140] on div "NOT A PROBLEM" at bounding box center [910, 142] width 95 height 15
radio input "false"
radio input "true"
click at [841, 443] on div at bounding box center [848, 450] width 25 height 25
radio input "true"
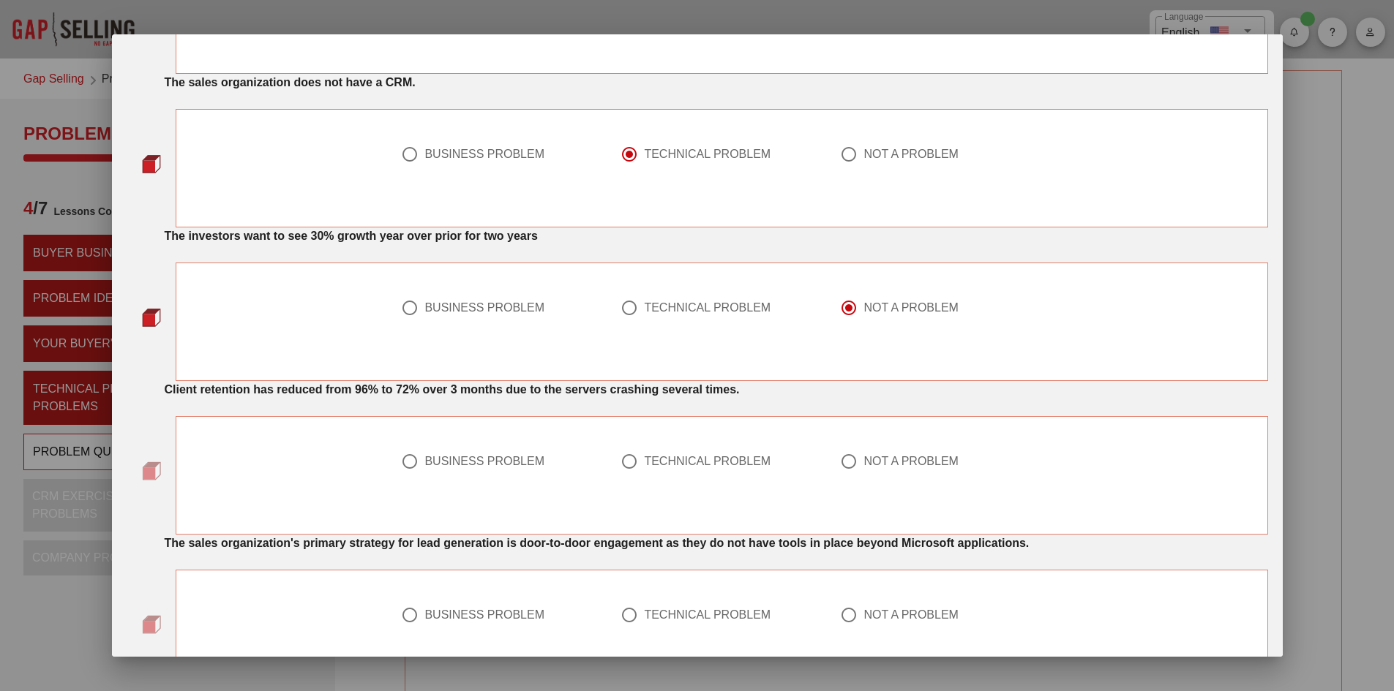
scroll to position [658, 0]
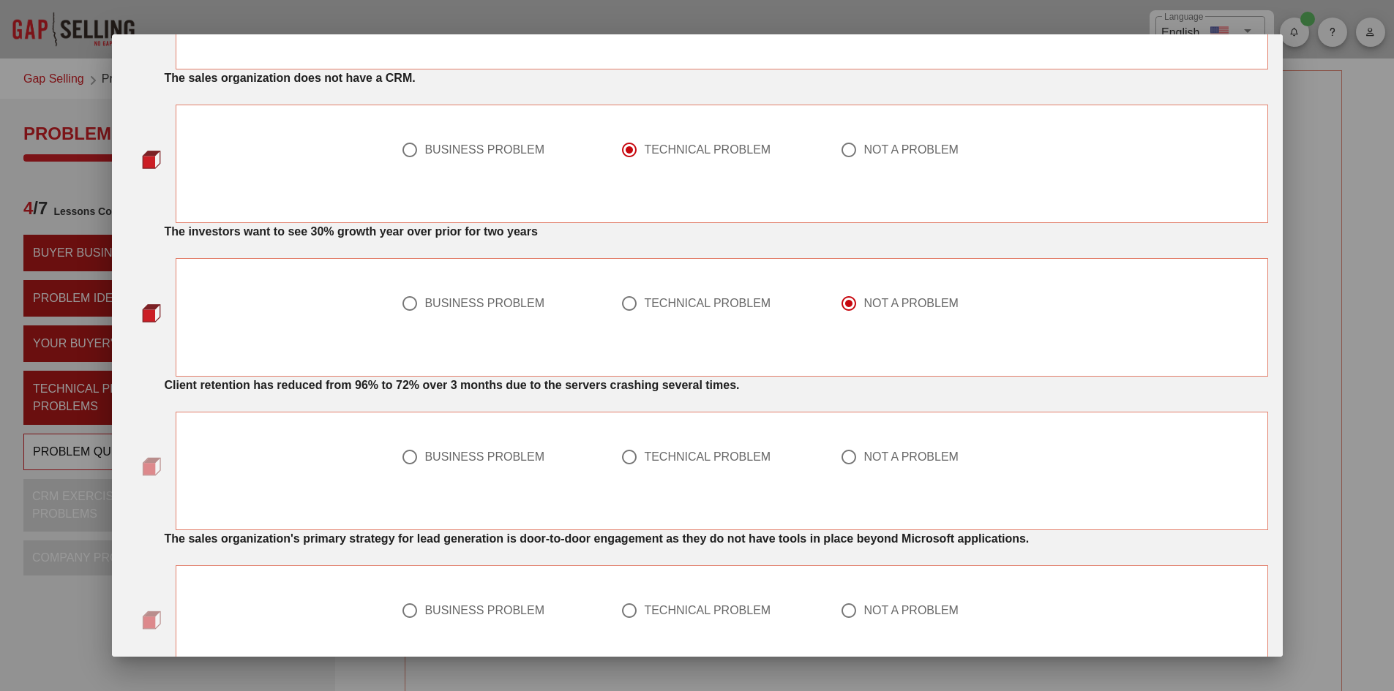
click at [476, 449] on div "BUSINESS PROBLEM" at bounding box center [496, 457] width 190 height 18
radio input "true"
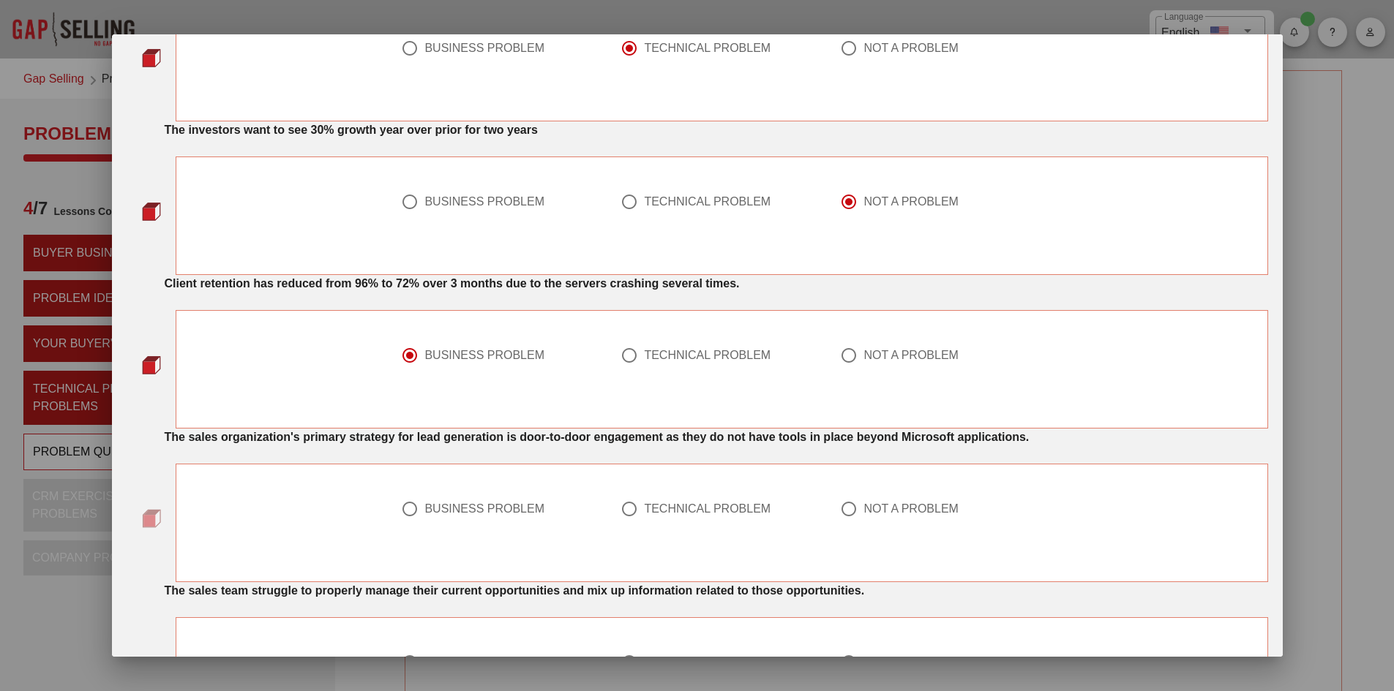
scroll to position [805, 0]
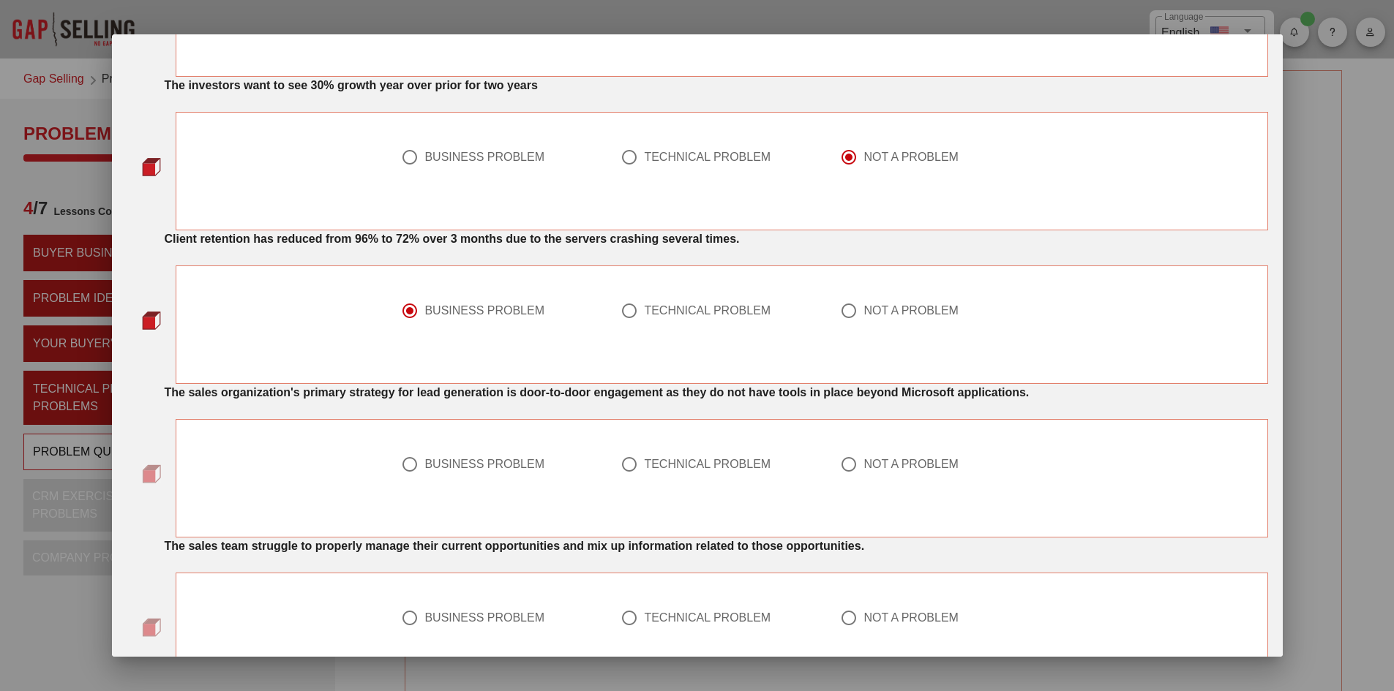
click at [661, 474] on div at bounding box center [721, 482] width 202 height 18
click at [658, 464] on div "TECHNICAL PROBLEM" at bounding box center [707, 464] width 127 height 15
radio input "true"
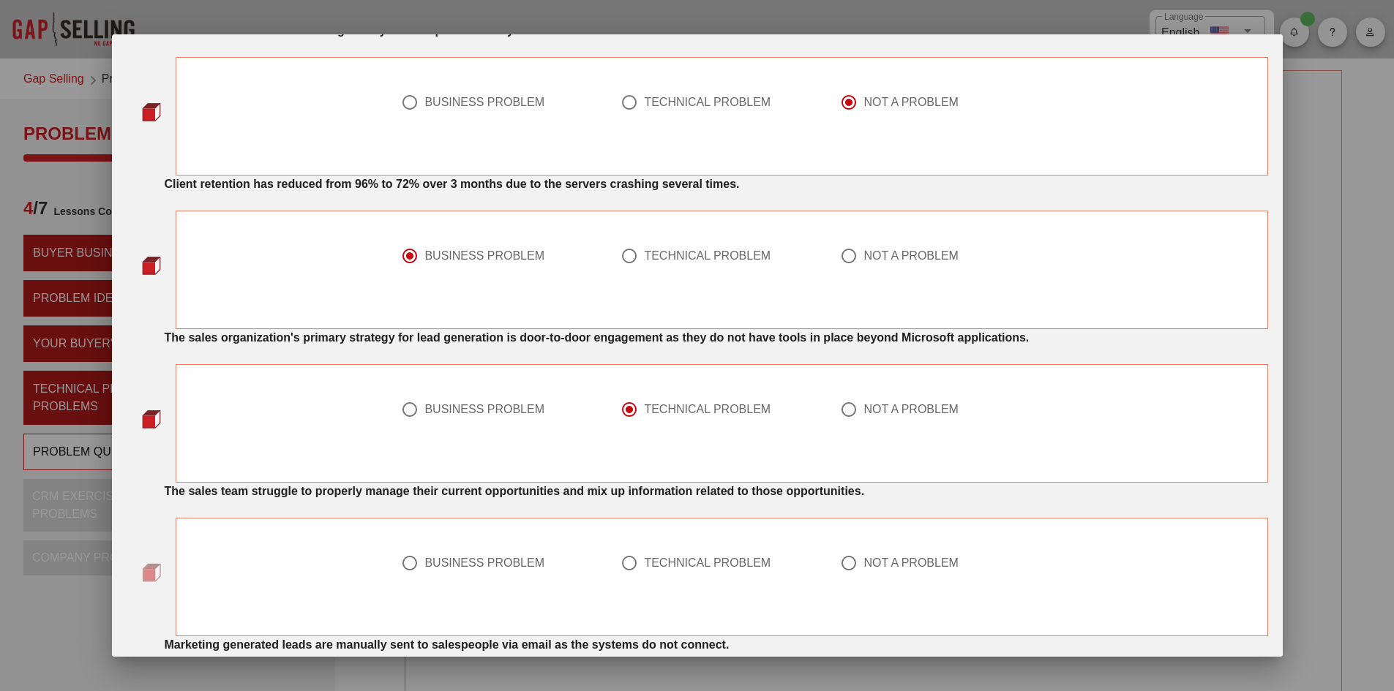
scroll to position [878, 0]
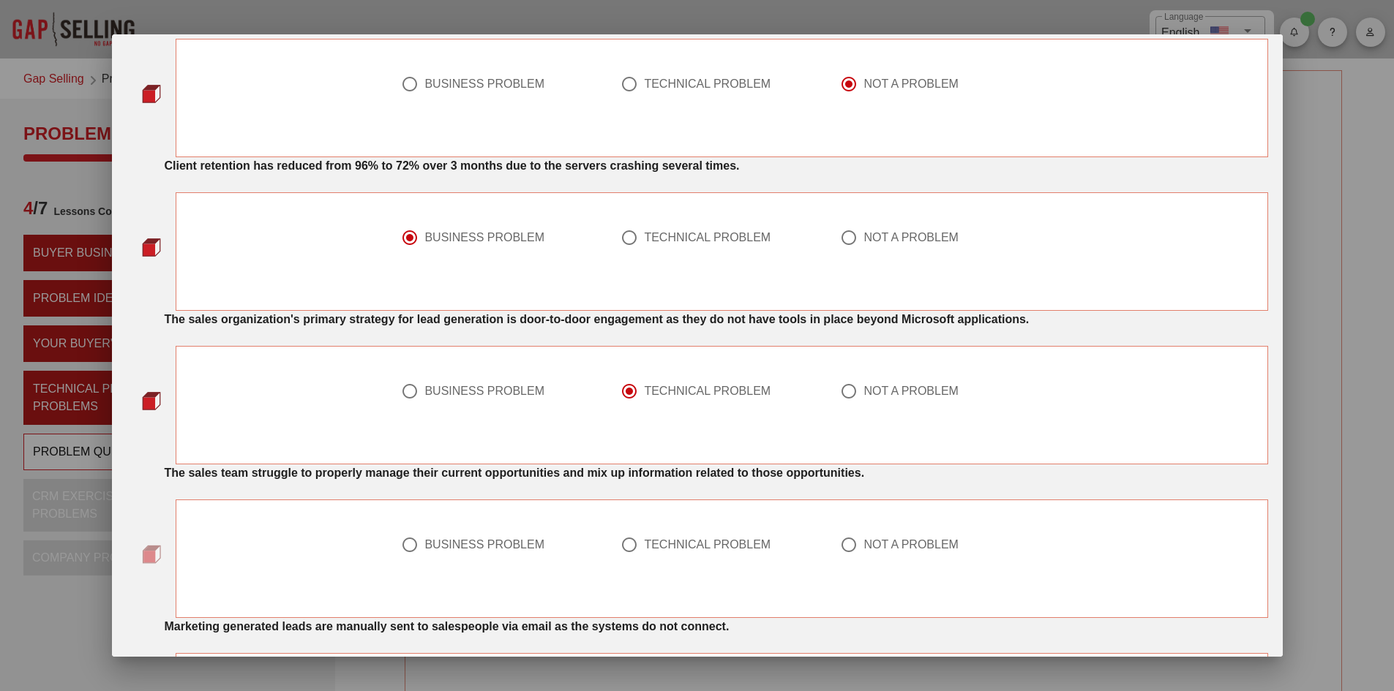
click at [514, 535] on div "BUSINESS PROBLEM" at bounding box center [501, 553] width 219 height 53
click at [515, 545] on div "BUSINESS PROBLEM" at bounding box center [484, 545] width 120 height 15
radio input "true"
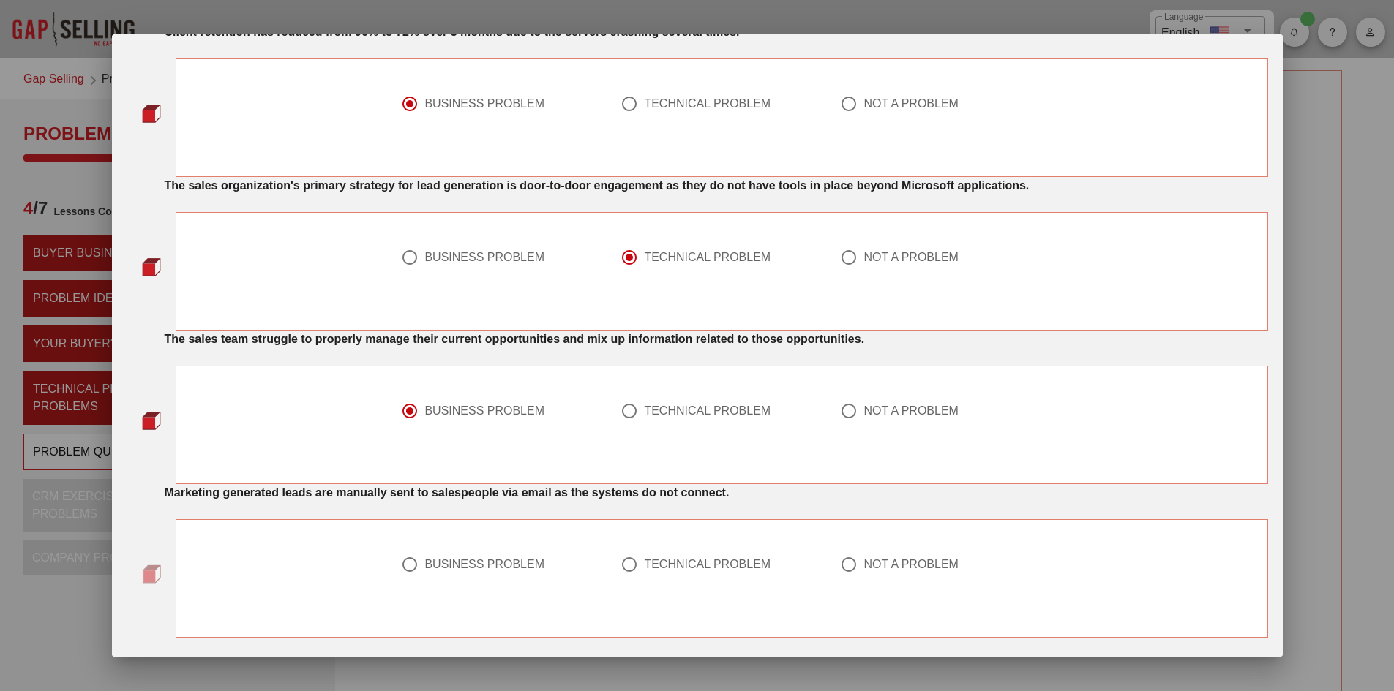
scroll to position [1024, 0]
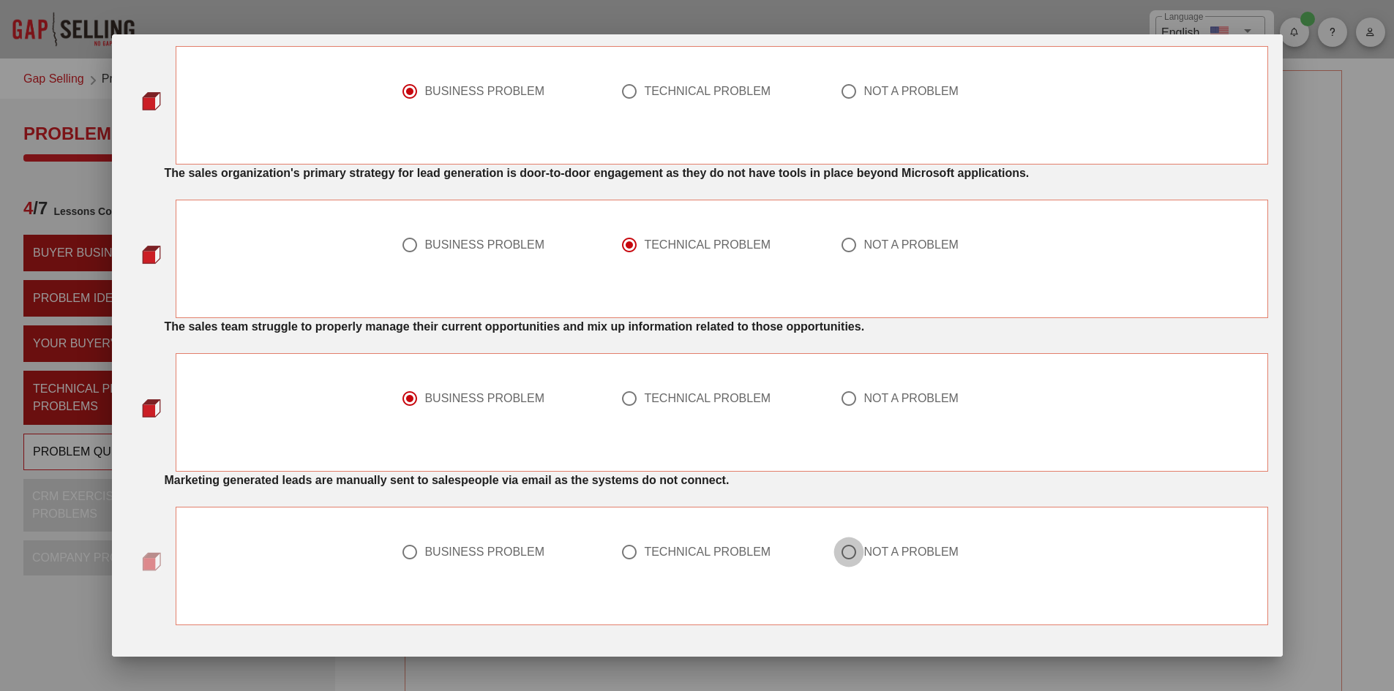
click at [841, 544] on div at bounding box center [848, 552] width 25 height 25
radio input "true"
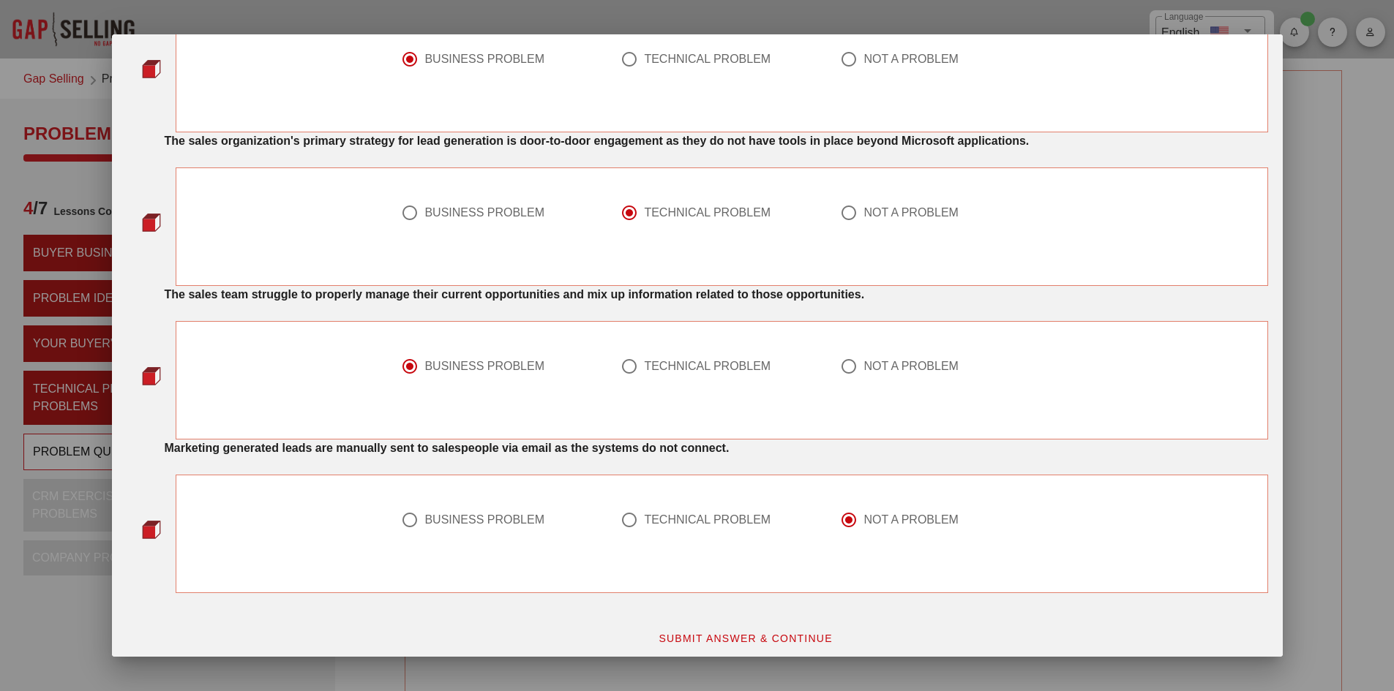
scroll to position [1066, 0]
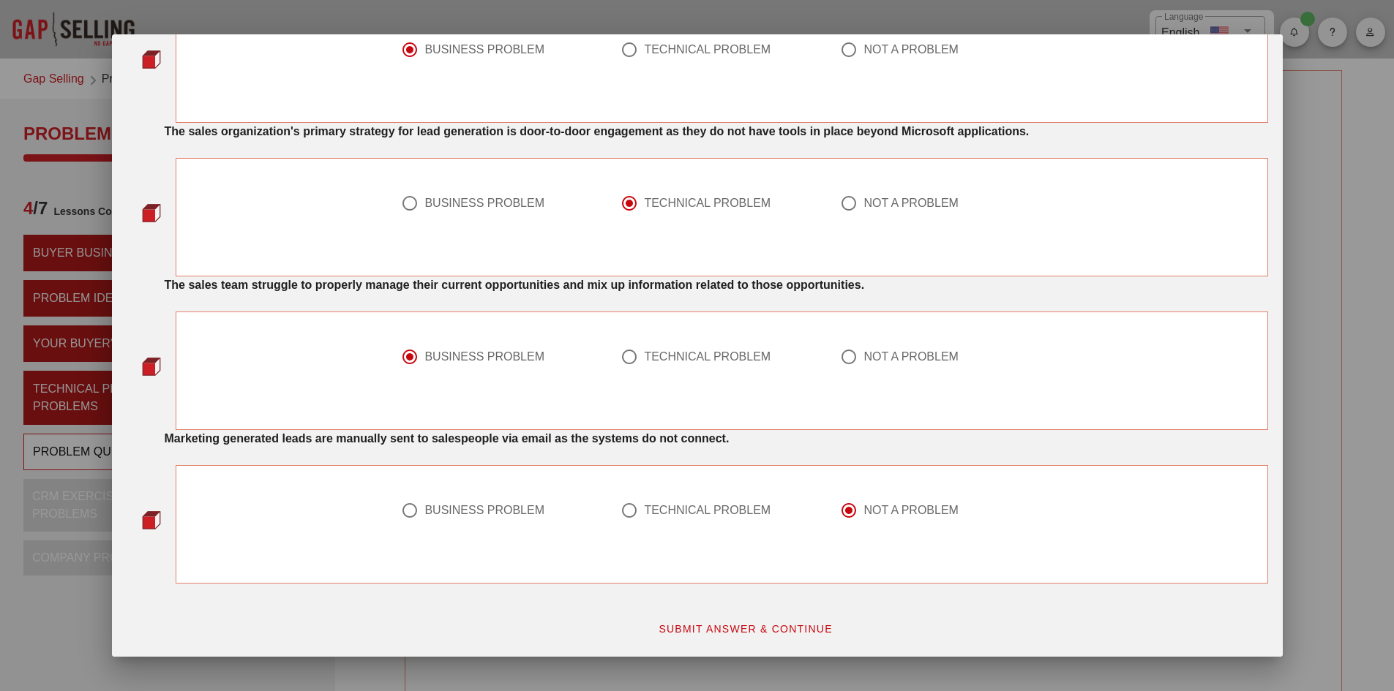
click at [724, 630] on span "SUBMIT ANSWER & CONTINUE" at bounding box center [745, 629] width 175 height 12
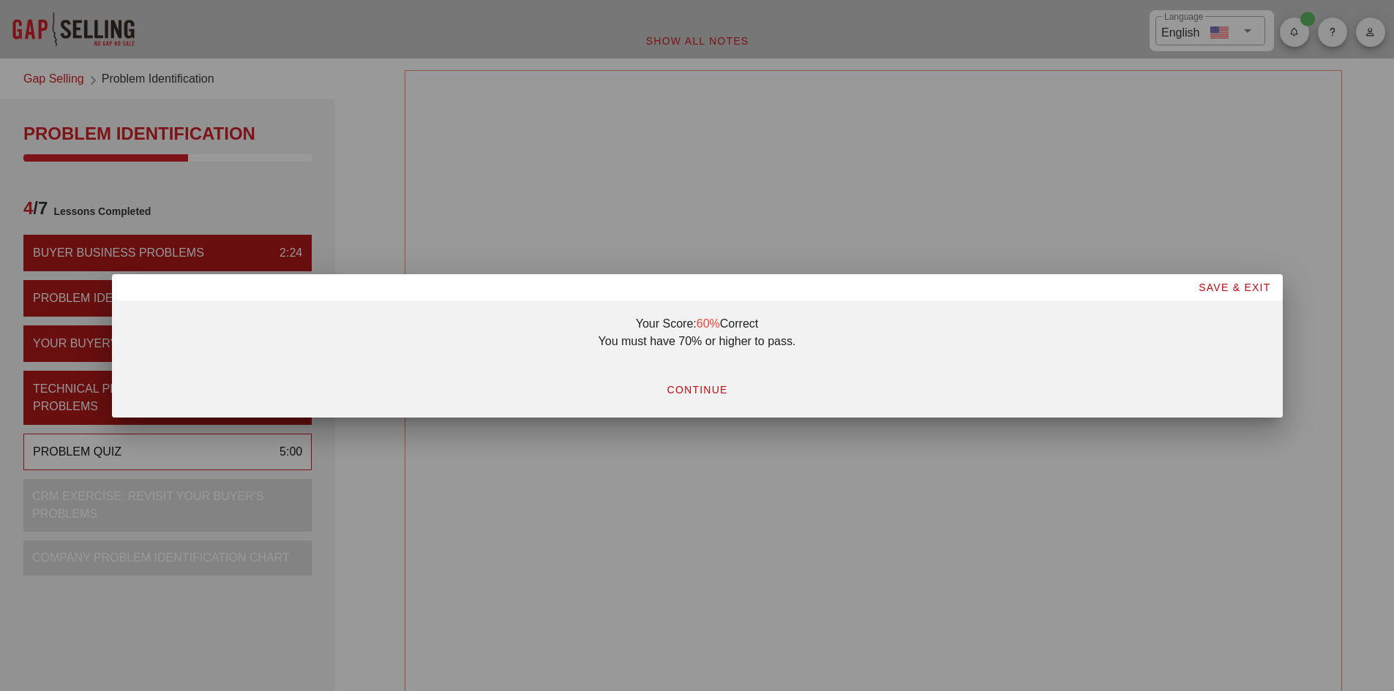
click at [705, 391] on span "CONTINUE" at bounding box center [696, 390] width 61 height 12
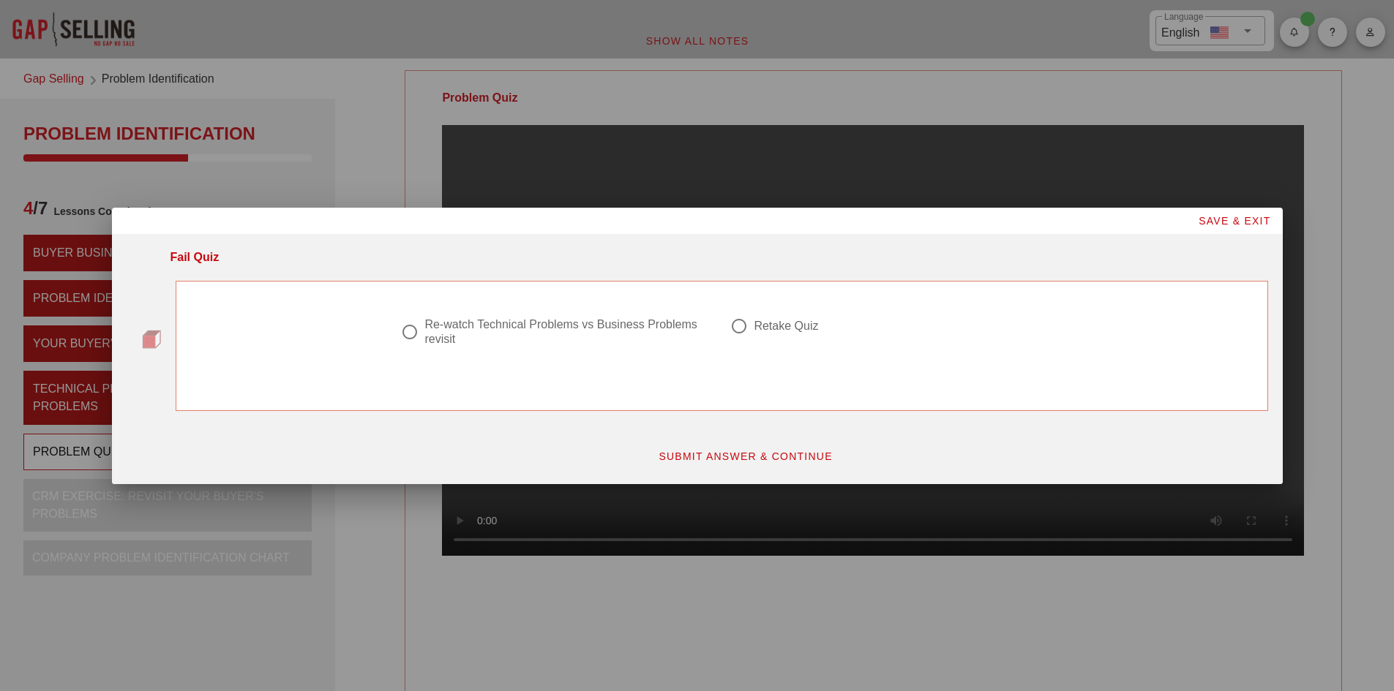
click at [500, 331] on div "Re-watch Technical Problems vs Business Problems revisit" at bounding box center [562, 332] width 277 height 29
radio input "true"
click at [677, 462] on button "SUBMIT ANSWER & CONTINUE" at bounding box center [745, 456] width 198 height 26
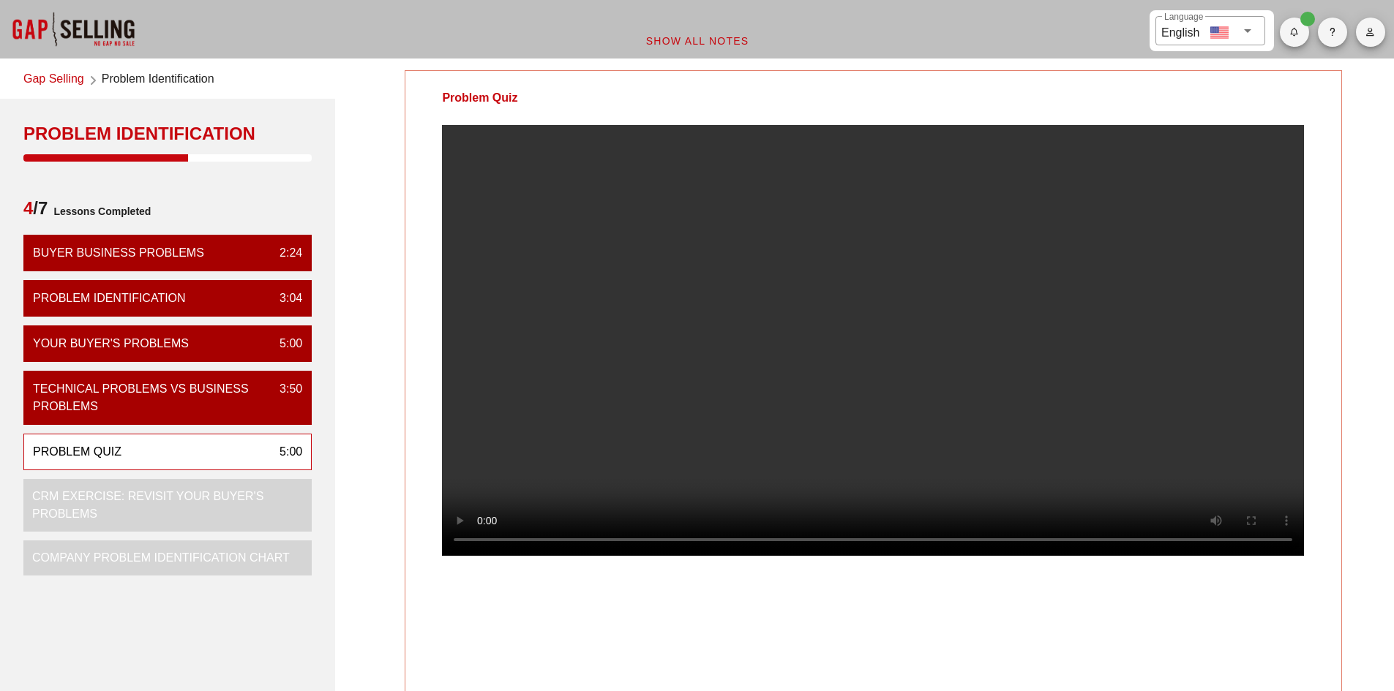
click at [980, 369] on video at bounding box center [873, 340] width 862 height 431
